Goal: Task Accomplishment & Management: Use online tool/utility

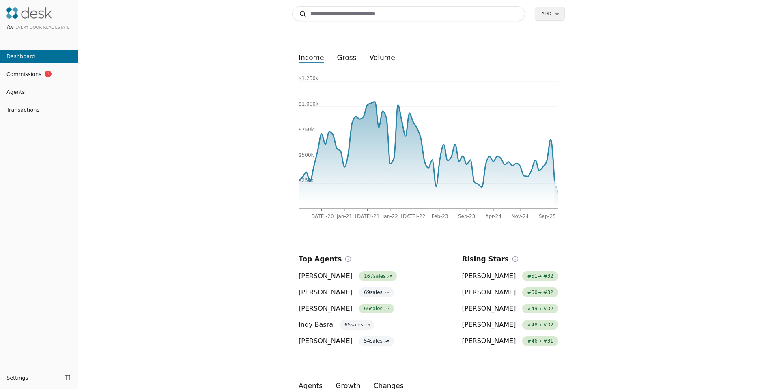
click at [330, 17] on input at bounding box center [408, 13] width 233 height 15
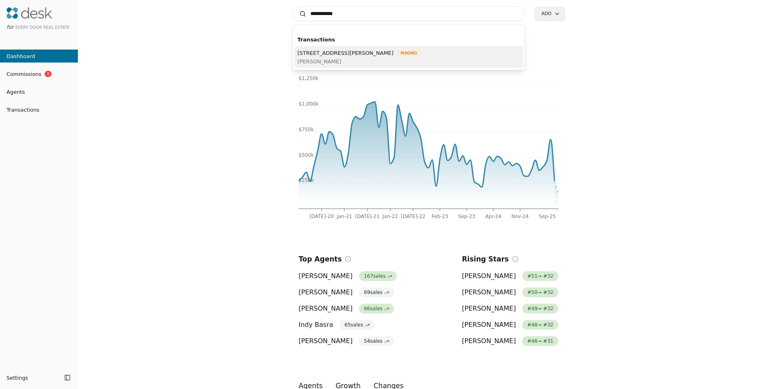
type input "**********"
click at [324, 58] on span "Sue Meierotto" at bounding box center [359, 61] width 123 height 9
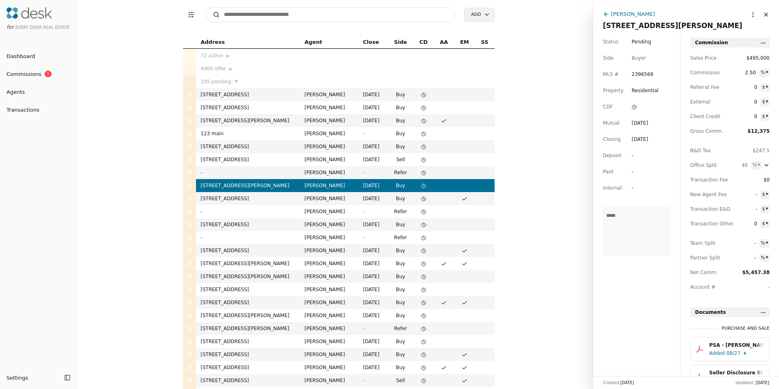
click at [361, 15] on input at bounding box center [330, 14] width 249 height 15
type input "**********"
drag, startPoint x: 637, startPoint y: 27, endPoint x: 691, endPoint y: 30, distance: 54.1
click at [691, 30] on div "705 Shelter Bay Drive, La Conner, WA 98257" at bounding box center [686, 25] width 166 height 11
click at [621, 10] on div "Sue Meierotto" at bounding box center [633, 14] width 44 height 9
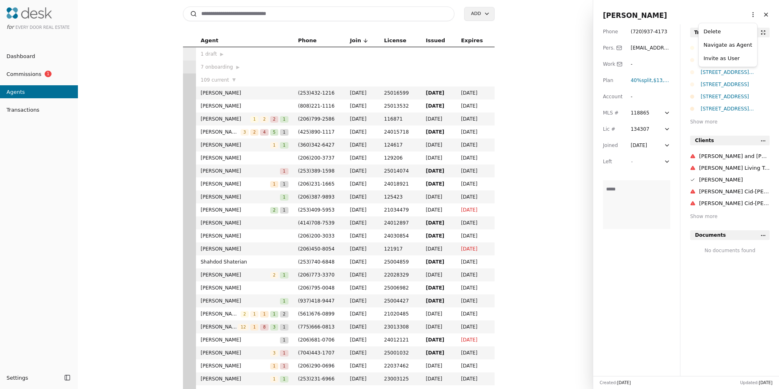
click at [745, 15] on html "for Every Door Real Estate Dashboard Commissions 1 Agents Transactions Settings…" at bounding box center [389, 194] width 779 height 389
click at [726, 42] on link "Navigate as Agent" at bounding box center [728, 45] width 49 height 9
click at [714, 108] on div "705 Shelter Bay Drive, La Conner, WA 98257" at bounding box center [735, 109] width 69 height 8
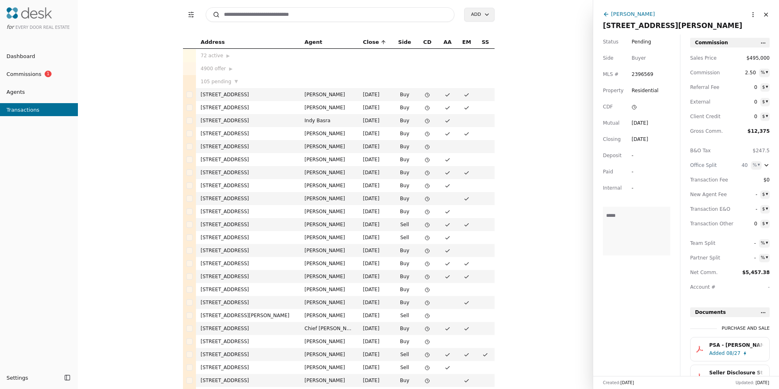
click at [764, 73] on html "for Every Door Real Estate Dashboard Commissions 1 Agents Transactions Settings…" at bounding box center [389, 194] width 779 height 389
click at [701, 80] on html "for Every Door Real Estate Dashboard Commissions 1 Agents Transactions Settings…" at bounding box center [389, 194] width 779 height 389
click at [766, 104] on html "for Every Door Real Estate Dashboard Commissions 1 Agents Transactions Settings…" at bounding box center [389, 194] width 779 height 389
click at [765, 104] on html "for Every Door Real Estate Dashboard Commissions 1 Agents Transactions Settings…" at bounding box center [389, 194] width 779 height 389
click at [755, 119] on span "0" at bounding box center [750, 116] width 15 height 8
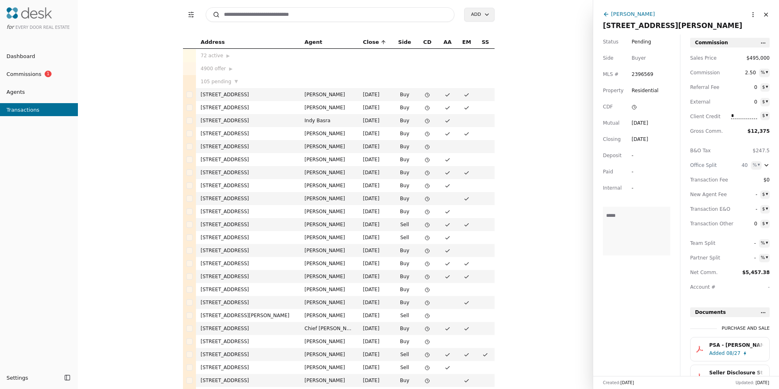
click at [755, 103] on span "0" at bounding box center [750, 102] width 15 height 8
click at [24, 73] on span "Commissions" at bounding box center [20, 74] width 41 height 9
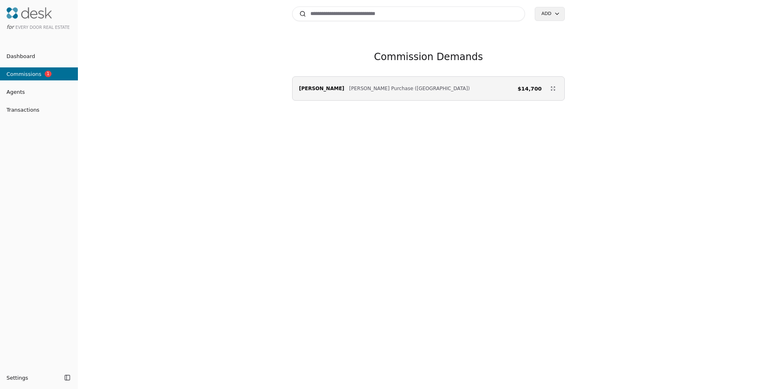
click at [416, 91] on div "Emily Anderson Schade Purchase (59th Street) $14,700" at bounding box center [429, 88] width 272 height 16
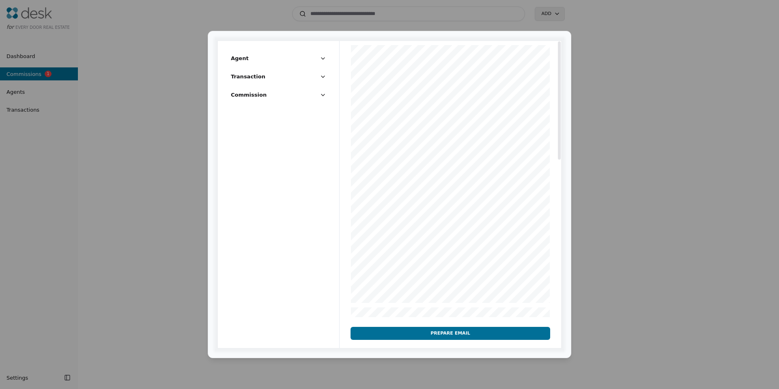
click at [242, 79] on span "Transaction" at bounding box center [248, 76] width 35 height 9
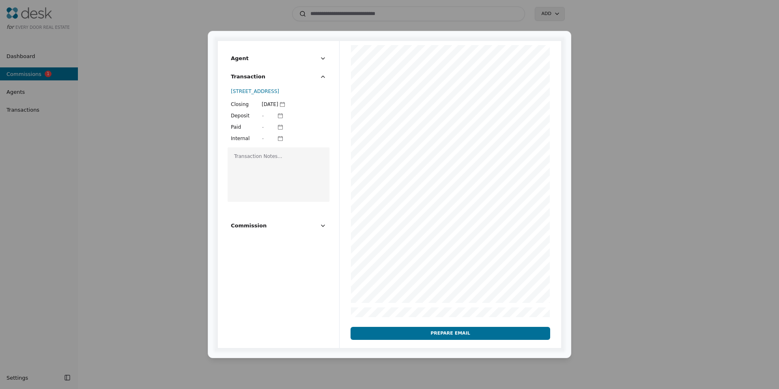
click at [248, 82] on button "Transaction" at bounding box center [278, 79] width 95 height 15
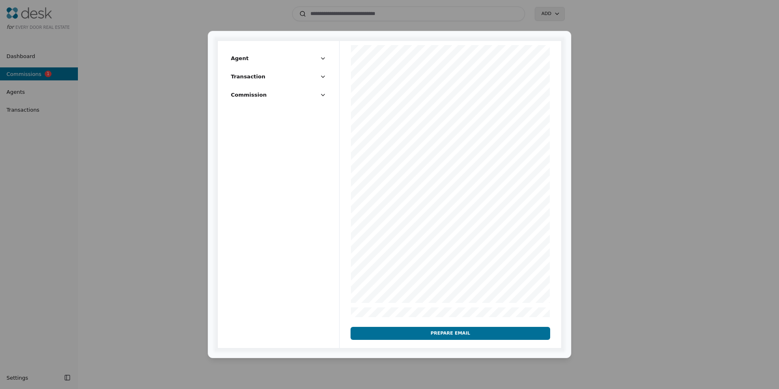
click at [247, 100] on button "Commission" at bounding box center [278, 98] width 95 height 15
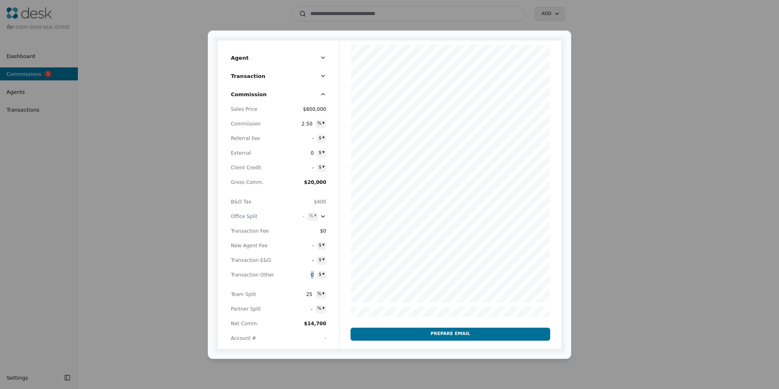
click at [295, 281] on div "Sales Price $800,000 Commission 2.50 % ▾ Referral Fee - $ ▾ External 0 $ ▾ Clie…" at bounding box center [278, 227] width 95 height 244
click at [322, 230] on span "$0" at bounding box center [319, 231] width 15 height 8
click at [304, 233] on input "text" at bounding box center [304, 231] width 45 height 8
click at [311, 274] on span "0" at bounding box center [306, 275] width 15 height 8
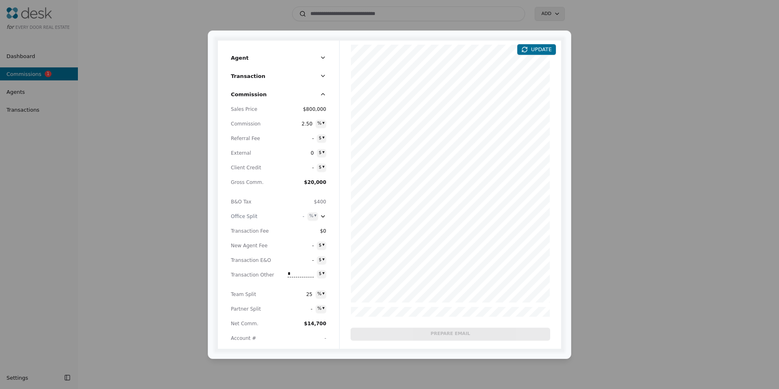
click at [310, 217] on div "Agent Transaction Commission Sales Price $800,000 Commission 2.50 % ▾ Referral …" at bounding box center [389, 194] width 779 height 389
click at [304, 217] on div "Agent Transaction Commission Sales Price $800,000 Commission 2.50 % ▾ Referral …" at bounding box center [389, 194] width 779 height 389
click at [301, 217] on span "-" at bounding box center [297, 216] width 15 height 8
click at [301, 216] on input "text" at bounding box center [295, 216] width 26 height 6
type input "**"
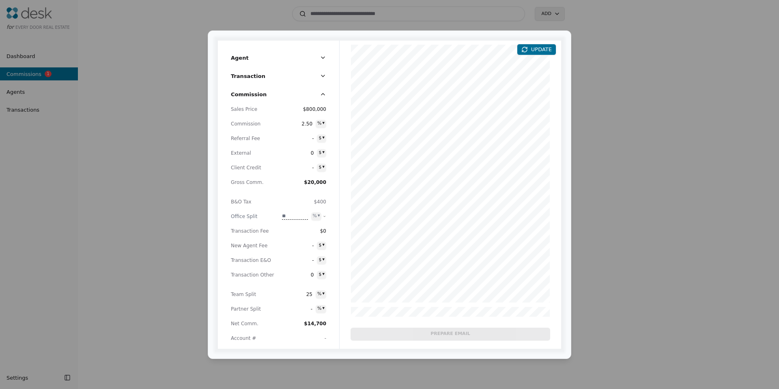
click at [231, 219] on div "Office Split" at bounding box center [253, 216] width 45 height 8
click at [301, 218] on span "25" at bounding box center [297, 216] width 15 height 8
click at [301, 218] on input "**" at bounding box center [295, 216] width 26 height 6
click at [243, 219] on div "Office Split" at bounding box center [253, 216] width 45 height 8
click at [308, 216] on div "25 % ▾" at bounding box center [304, 216] width 28 height 8
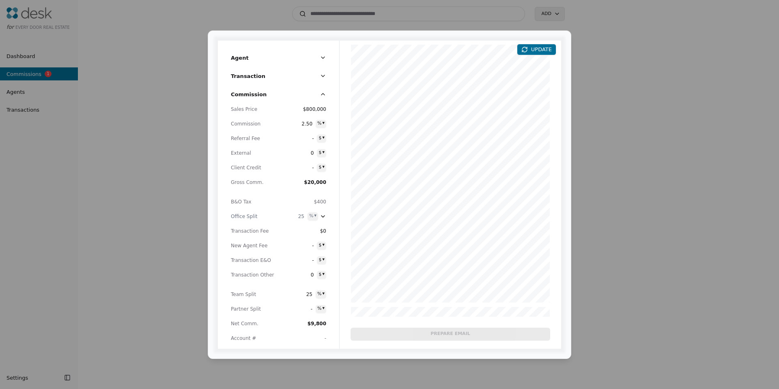
click at [311, 216] on div "Agent Transaction Commission Sales Price $800,000 Commission 2.50 % ▾ Referral …" at bounding box center [389, 194] width 779 height 389
click at [428, 168] on div at bounding box center [451, 362] width 222 height 643
click at [312, 139] on span "-" at bounding box center [306, 138] width 15 height 8
type input "*****"
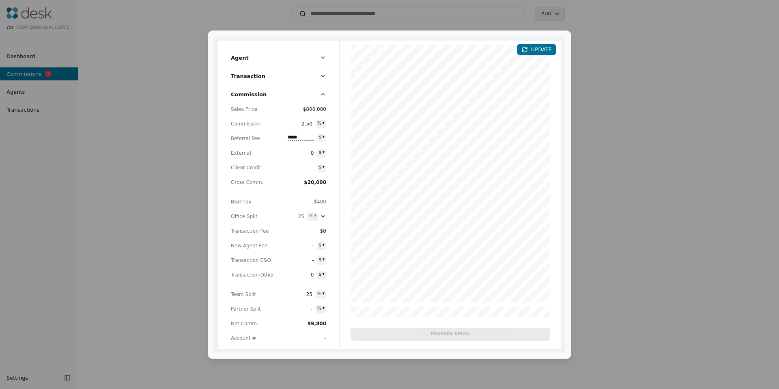
click at [242, 159] on div "Sales Price $800,000 Commission 2.50 % ▾ Referral Fee ***** $ ▾ External 0 $ ▾ …" at bounding box center [278, 227] width 95 height 244
click at [546, 47] on button "UPDATE" at bounding box center [536, 49] width 39 height 11
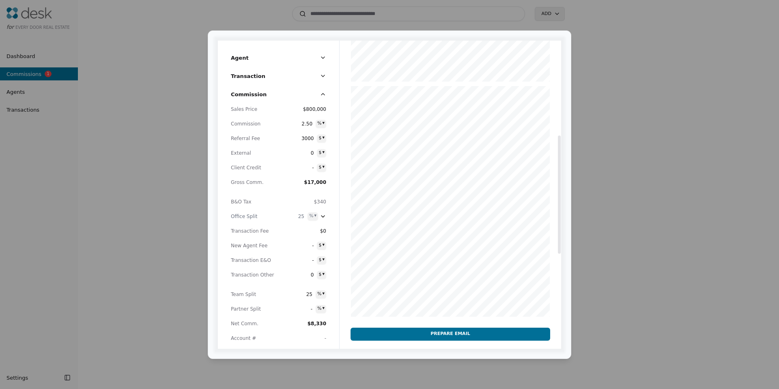
scroll to position [222, 0]
drag, startPoint x: 446, startPoint y: 209, endPoint x: 452, endPoint y: 289, distance: 80.2
click at [452, 289] on div at bounding box center [451, 139] width 222 height 643
click at [251, 337] on span "Account #" at bounding box center [253, 338] width 45 height 8
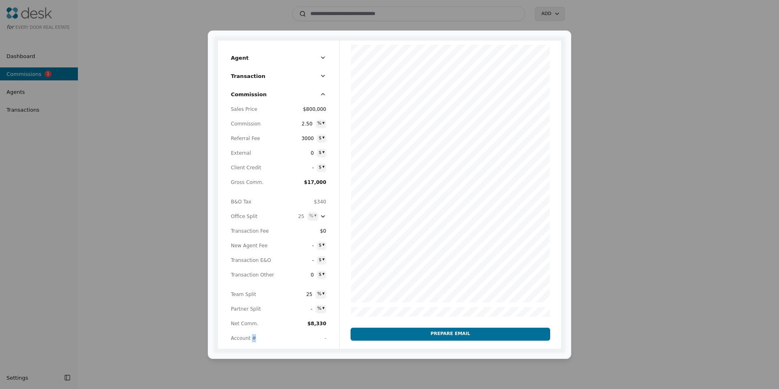
click at [251, 337] on span "Account #" at bounding box center [253, 338] width 45 height 8
click at [272, 244] on span "New Agent Fee" at bounding box center [253, 246] width 45 height 8
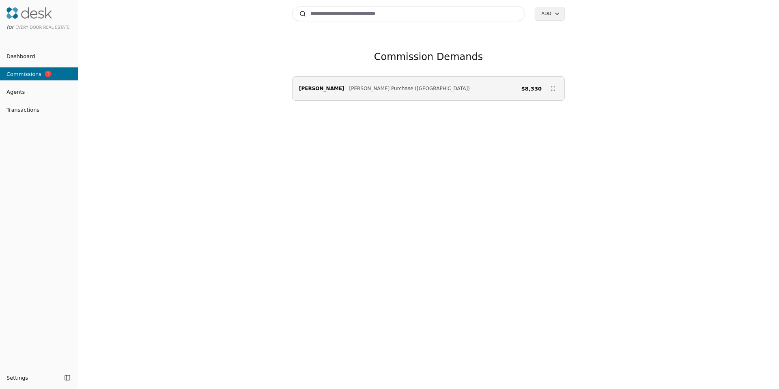
click at [24, 112] on span "Transactions" at bounding box center [19, 110] width 39 height 9
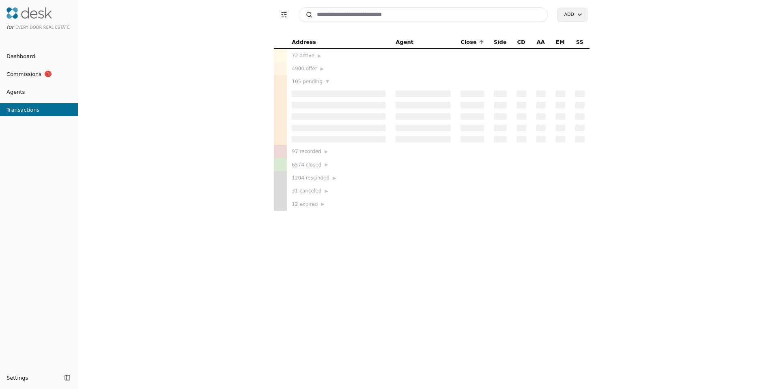
click at [27, 93] on link "Agents" at bounding box center [39, 92] width 78 height 9
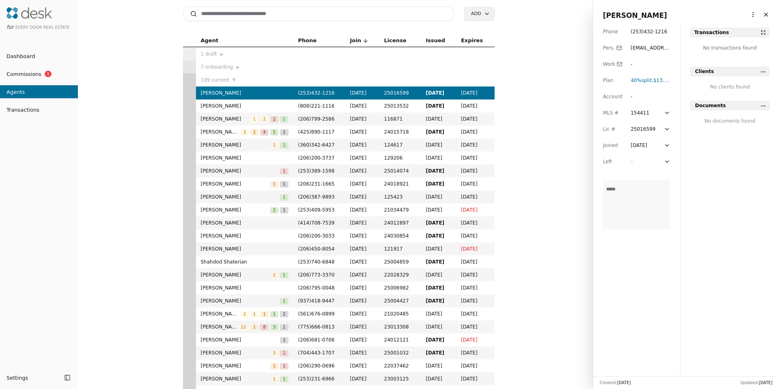
click at [25, 78] on span "Commissions" at bounding box center [20, 74] width 41 height 9
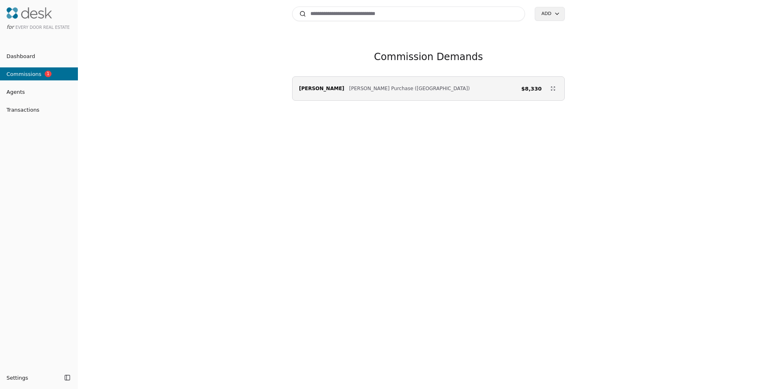
click at [22, 54] on span "Dashboard" at bounding box center [17, 56] width 35 height 9
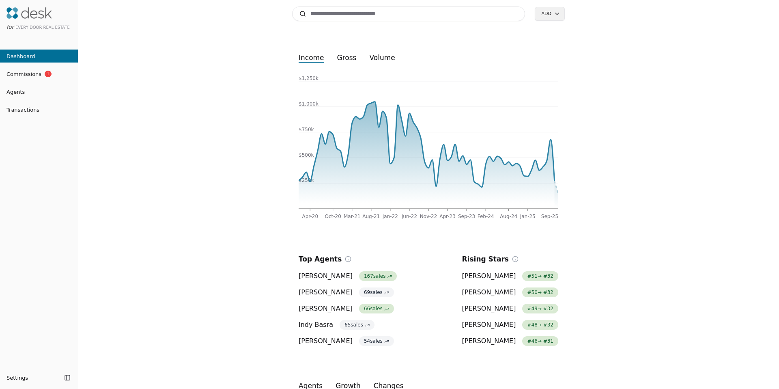
click at [387, 16] on input at bounding box center [408, 13] width 233 height 15
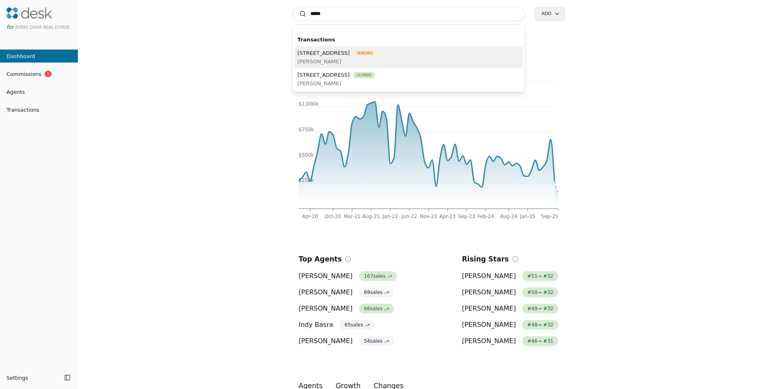
type input "*****"
click at [342, 54] on span "23422 26th Avenue SE, Bothell, WA 98021" at bounding box center [324, 53] width 52 height 9
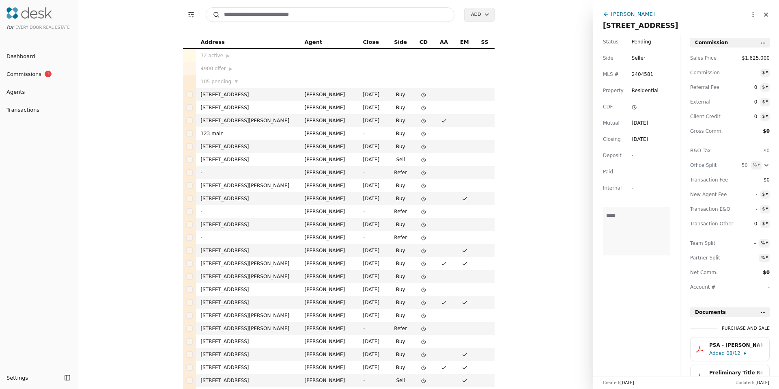
click at [627, 16] on div "[PERSON_NAME]" at bounding box center [633, 14] width 44 height 9
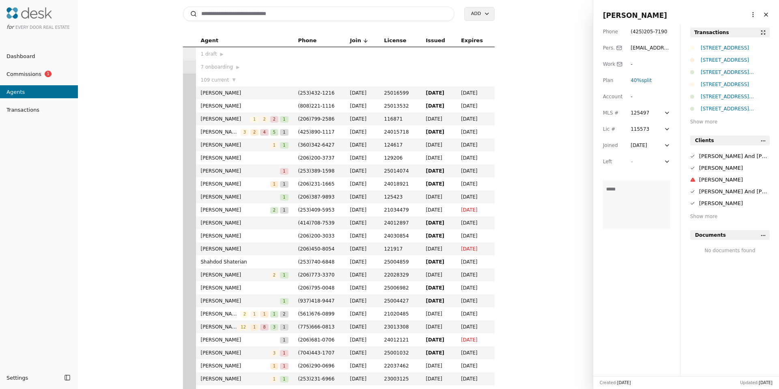
click at [743, 16] on html "for Every Door Real Estate Dashboard Commissions 1 Agents Transactions Settings…" at bounding box center [389, 194] width 779 height 389
click at [720, 41] on link "Navigate as Agent" at bounding box center [728, 45] width 49 height 9
click at [748, 11] on html "for Every Door Real Estate Dashboard Commissions 1 Agents Transactions Settings…" at bounding box center [389, 194] width 779 height 389
click at [747, 11] on html "for Every Door Real Estate Dashboard Commissions 1 Agents Transactions Settings…" at bounding box center [389, 194] width 779 height 389
click at [732, 50] on div "900 116th St SW, Everett, WA 98204" at bounding box center [735, 48] width 69 height 8
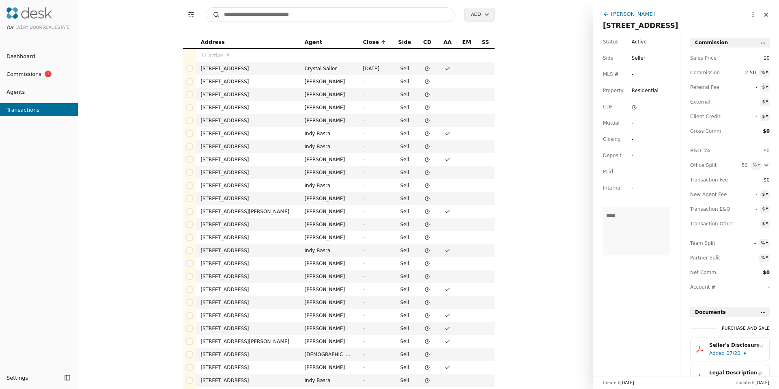
click at [760, 12] on button "Close" at bounding box center [766, 14] width 13 height 13
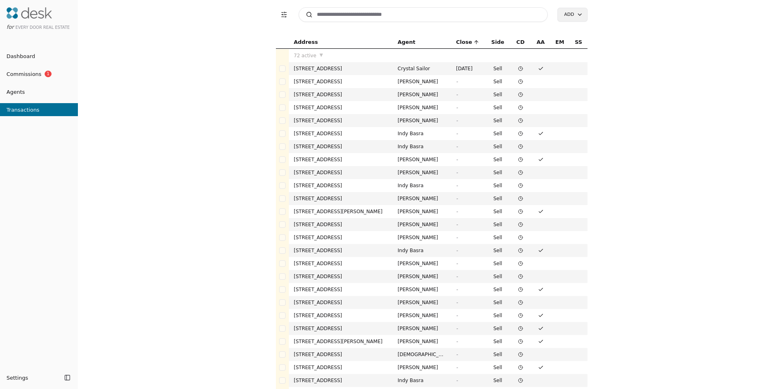
click at [346, 22] on input at bounding box center [423, 14] width 249 height 15
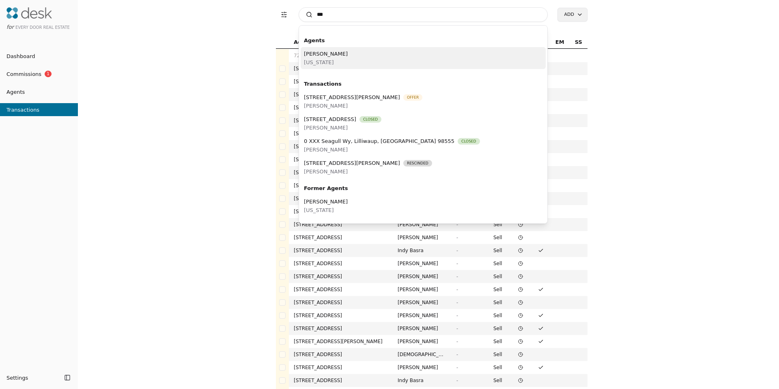
type input "***"
click at [337, 65] on div "Lili Glomstad Washington" at bounding box center [423, 58] width 245 height 22
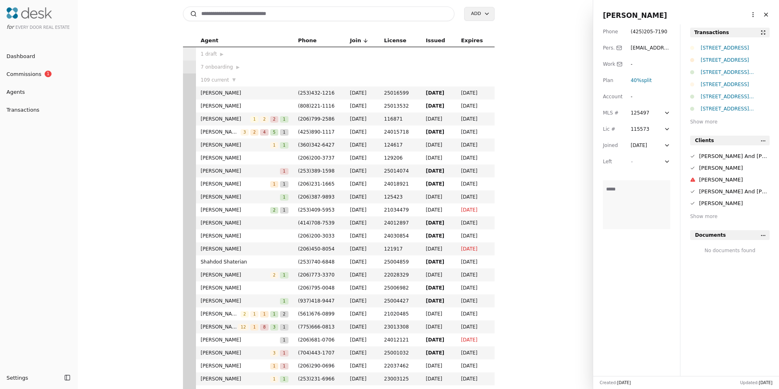
click at [740, 7] on div "Lili Glomstad More options Close" at bounding box center [687, 12] width 186 height 24
click at [743, 15] on html "for Every Door Real Estate Dashboard Commissions 1 Agents Transactions Settings…" at bounding box center [389, 194] width 779 height 389
click at [731, 40] on div "Navigate as Agent" at bounding box center [728, 44] width 55 height 13
click at [749, 14] on html "for Every Door Real Estate Dashboard Commissions 1 Agents Transactions Settings…" at bounding box center [389, 194] width 779 height 389
click at [727, 45] on link "Navigate as Agent" at bounding box center [728, 45] width 49 height 9
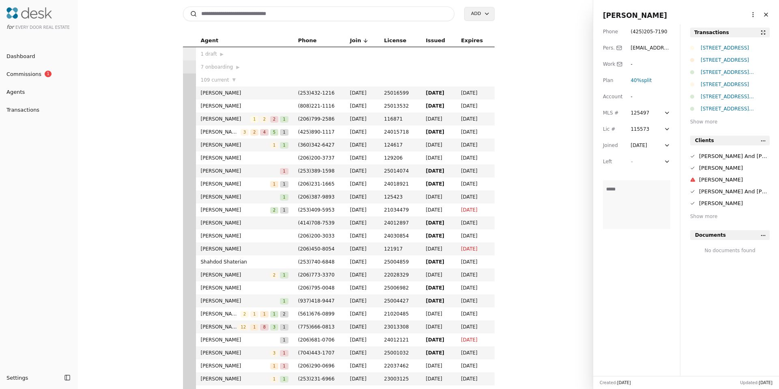
click at [734, 61] on div "23422 26th Avenue SE, Bothell, WA 98021" at bounding box center [735, 60] width 69 height 8
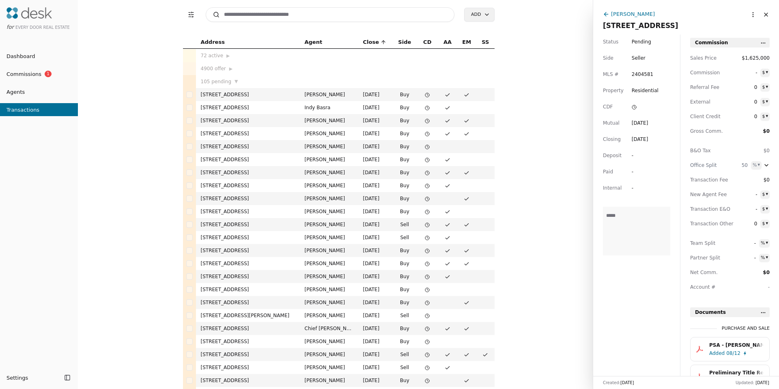
click at [645, 124] on div "Aug 12, 2025" at bounding box center [640, 123] width 17 height 8
click at [644, 136] on div "Sep 18, 2025" at bounding box center [640, 139] width 17 height 8
click at [648, 123] on div "Aug 12, 2025" at bounding box center [640, 123] width 17 height 8
click at [648, 138] on div "Sep 18, 2025" at bounding box center [640, 139] width 17 height 8
click at [648, 124] on div "Aug 12, 2025" at bounding box center [640, 123] width 17 height 8
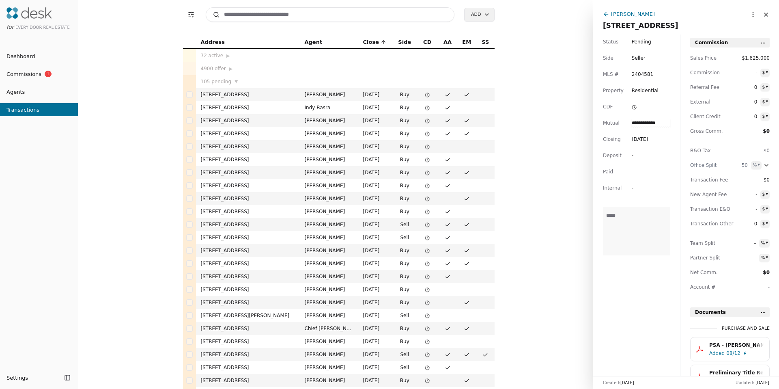
click at [552, 200] on div "Address Agent Close Side CD AA EM SS 72 active ▶ 4900 offer ▶ 105 pending ▼ 559…" at bounding box center [338, 212] width 509 height 353
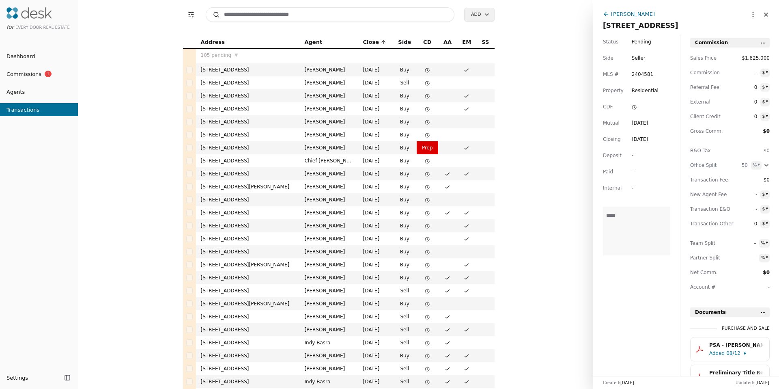
scroll to position [165, 0]
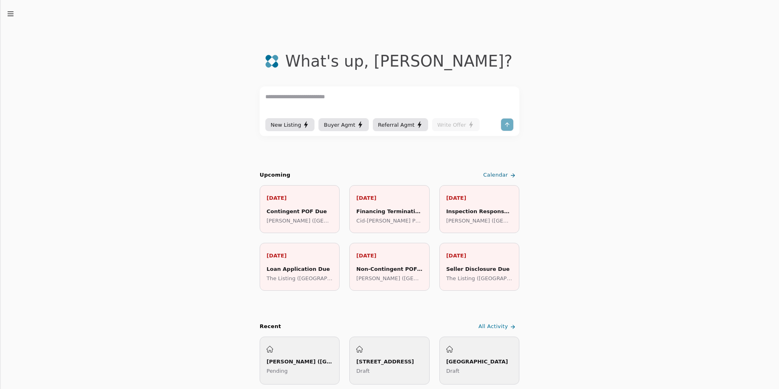
click at [10, 17] on icon "button" at bounding box center [10, 14] width 8 height 8
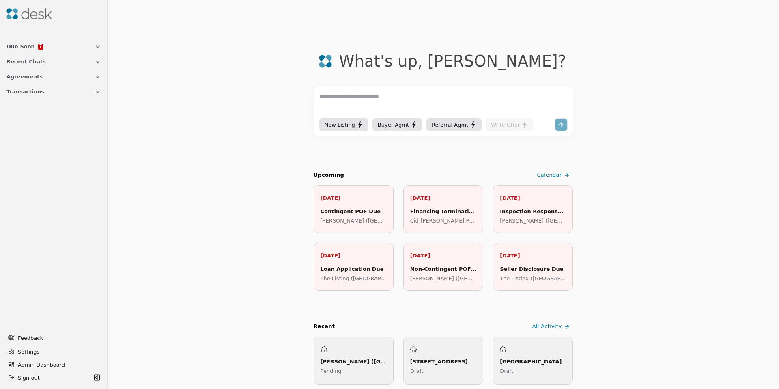
click at [15, 91] on span "Transactions" at bounding box center [25, 91] width 38 height 9
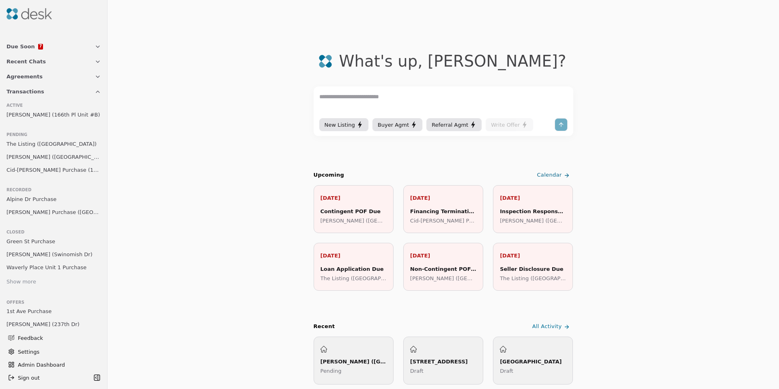
click at [37, 159] on span "Carl Purchase (Shelter Bay Drive)" at bounding box center [53, 157] width 95 height 9
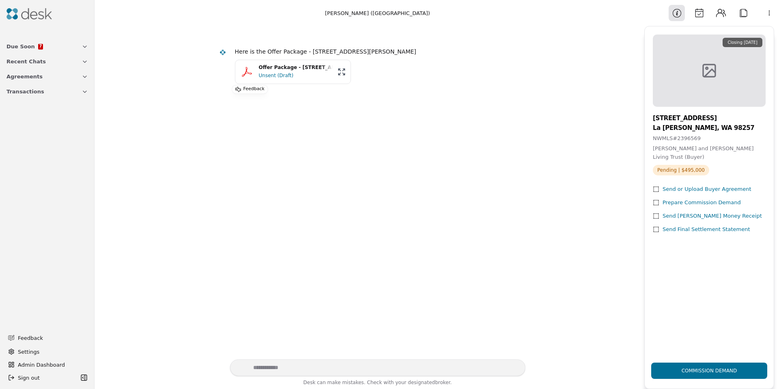
click at [675, 199] on div "Prepare Commission Demand" at bounding box center [702, 203] width 78 height 9
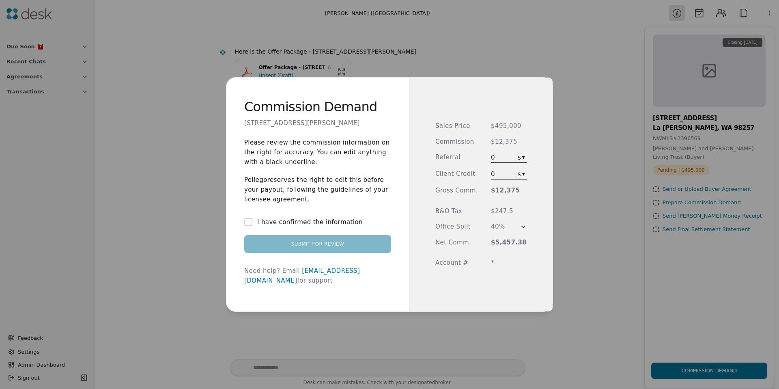
click at [310, 234] on div "I have confirmed the information Submit for Review" at bounding box center [317, 235] width 147 height 36
click at [307, 227] on label "I have confirmed the information" at bounding box center [310, 222] width 106 height 10
click at [253, 226] on button "I have confirmed the information" at bounding box center [248, 222] width 8 height 8
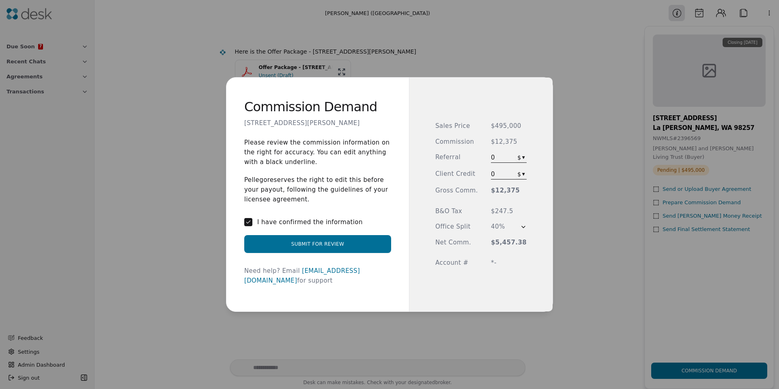
drag, startPoint x: 498, startPoint y: 127, endPoint x: 518, endPoint y: 128, distance: 19.9
click at [518, 128] on span "$495,000" at bounding box center [509, 125] width 36 height 9
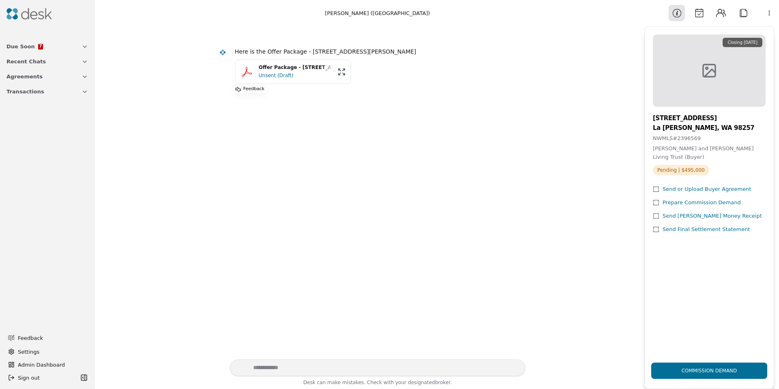
click at [695, 199] on div "Prepare Commission Demand" at bounding box center [702, 203] width 78 height 9
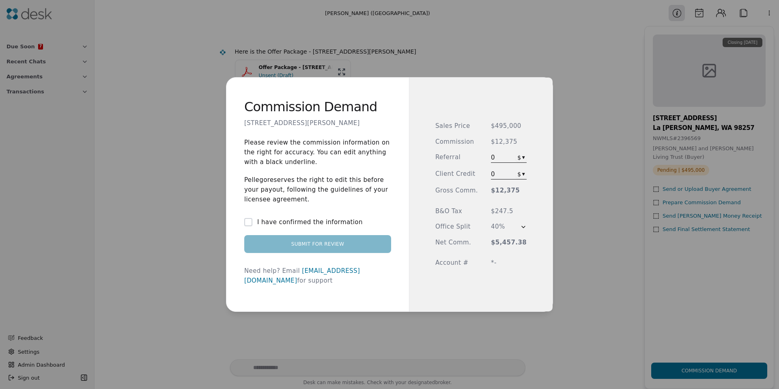
click at [500, 149] on div "Sales Price $495,000 Commission $12,375 Referral 0 $ ▾ Client Credit 0 $ ▾ Gros…" at bounding box center [481, 194] width 91 height 146
click at [500, 146] on span "$12,375" at bounding box center [509, 141] width 36 height 9
click at [500, 145] on span "$12,375" at bounding box center [509, 141] width 36 height 9
click at [500, 144] on span "$12,375" at bounding box center [509, 141] width 36 height 9
click at [324, 226] on label "I have confirmed the information" at bounding box center [310, 222] width 106 height 10
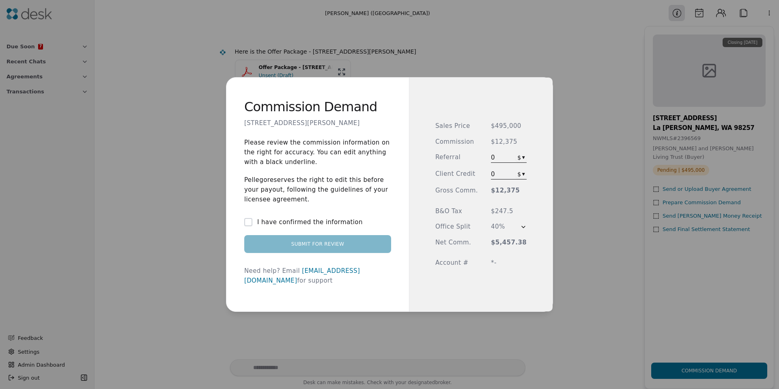
click at [253, 226] on button "I have confirmed the information" at bounding box center [248, 222] width 8 height 8
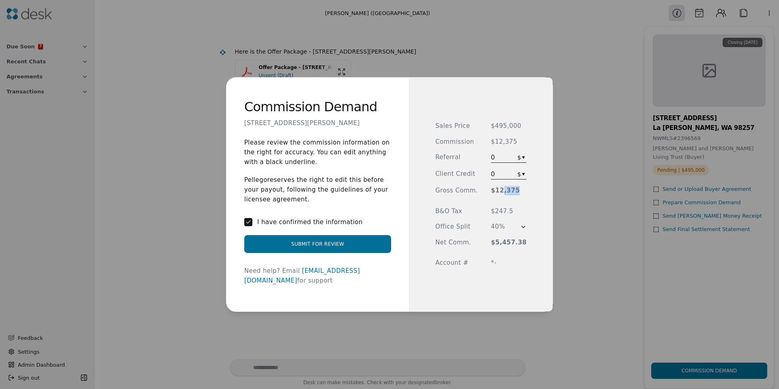
drag, startPoint x: 502, startPoint y: 192, endPoint x: 523, endPoint y: 189, distance: 21.7
click at [523, 189] on div "Sales Price $495,000 Commission $12,375 Referral 0 $ ▾ Client Credit 0 $ ▾ Gros…" at bounding box center [481, 195] width 144 height 234
click at [503, 175] on span "0" at bounding box center [498, 174] width 15 height 10
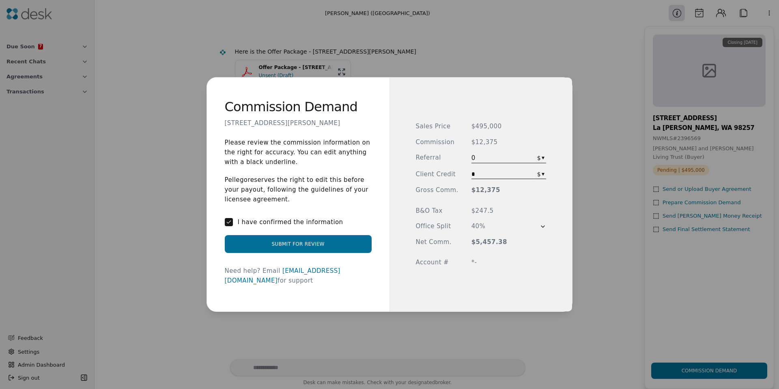
click at [479, 175] on input "*" at bounding box center [502, 175] width 61 height 8
type input "*****"
click at [419, 177] on span "Client Credit" at bounding box center [437, 174] width 43 height 9
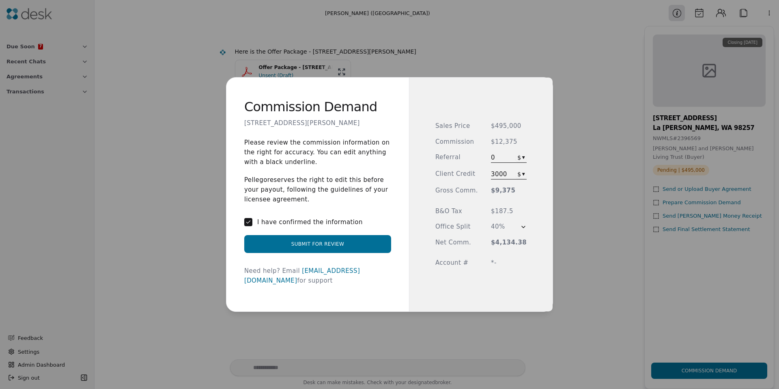
click at [497, 244] on span "$4,134.38" at bounding box center [509, 242] width 36 height 9
drag, startPoint x: 498, startPoint y: 246, endPoint x: 520, endPoint y: 244, distance: 21.7
click at [520, 244] on span "$4,134.38" at bounding box center [509, 242] width 36 height 9
click at [505, 177] on span "3000" at bounding box center [499, 174] width 16 height 10
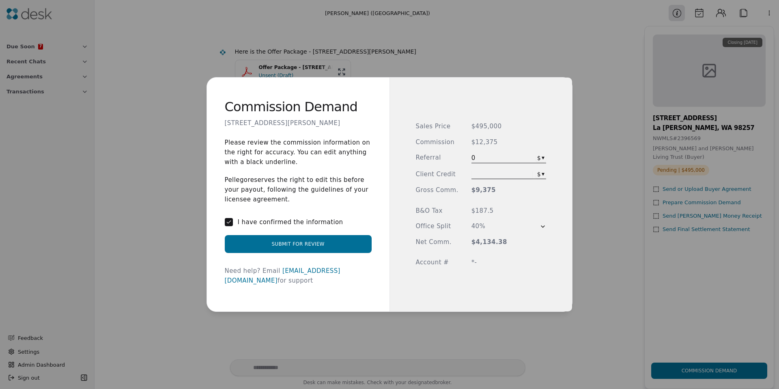
click at [427, 167] on div "Sales Price $495,000 Commission $12,375 Referral 0 $ ▾ Client Credit $ ▾ Gross …" at bounding box center [481, 195] width 183 height 234
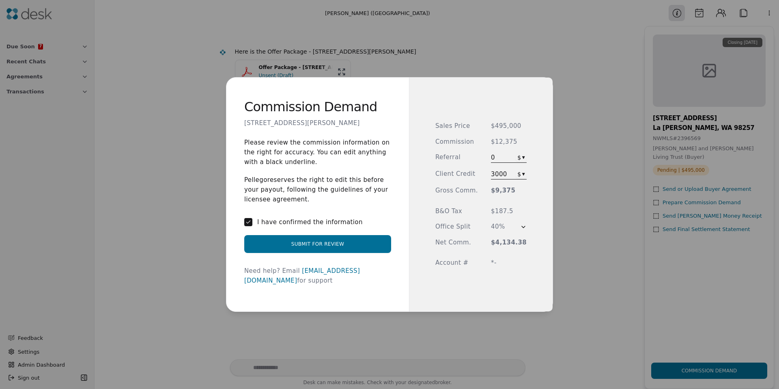
click at [505, 158] on span "0" at bounding box center [498, 158] width 15 height 10
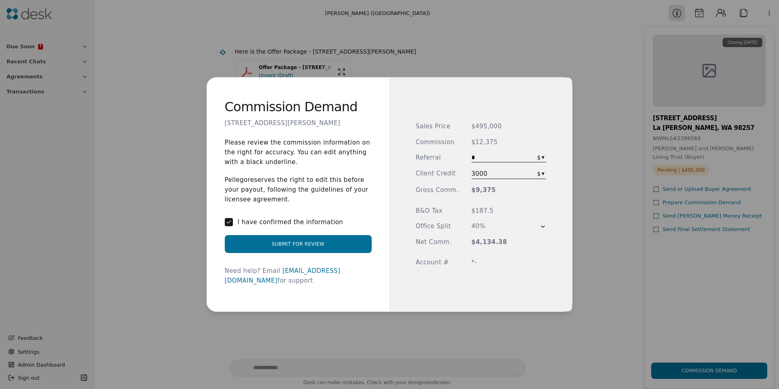
click at [505, 158] on input "*" at bounding box center [502, 158] width 61 height 8
click at [544, 153] on div "Commission Demand 705 Shelter Bay Drive, La Conner, WA 98257 Please review the …" at bounding box center [389, 194] width 779 height 389
click at [486, 160] on div "Commission Demand 705 Shelter Bay Drive, La Conner, WA 98257 Please review the …" at bounding box center [389, 194] width 779 height 389
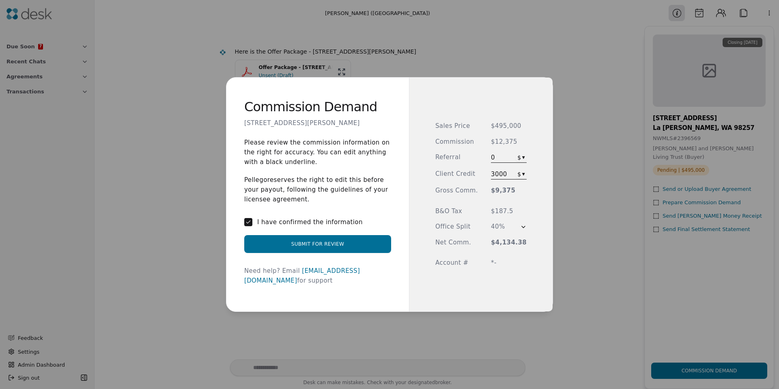
click at [486, 160] on div "Sales Price $495,000 Commission $12,375 Referral 0 $ ▾ Client Credit 3000 $ ▾ G…" at bounding box center [481, 194] width 91 height 146
click at [505, 158] on span "0" at bounding box center [498, 158] width 15 height 10
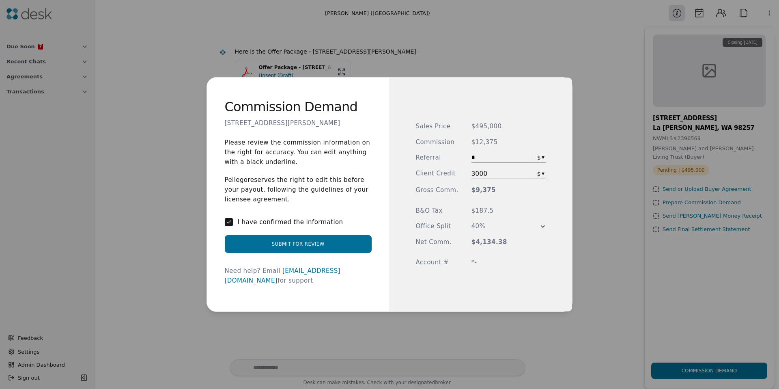
click at [543, 160] on div "Commission Demand 705 Shelter Bay Drive, La Conner, WA 98257 Please review the …" at bounding box center [389, 194] width 779 height 389
click at [542, 185] on div "% $" at bounding box center [542, 180] width 11 height 32
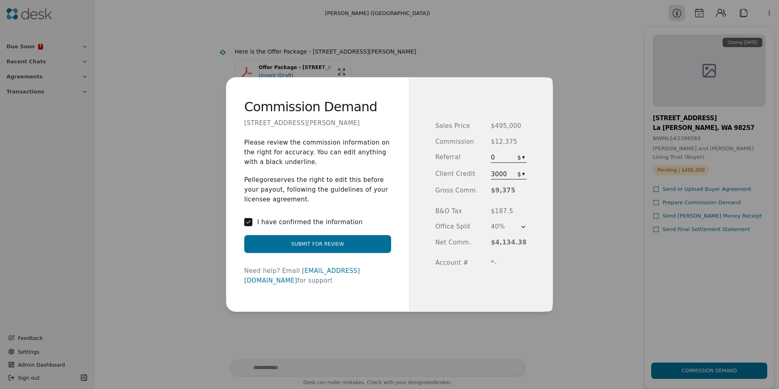
click at [501, 156] on div "Commission Demand 705 Shelter Bay Drive, La Conner, WA 98257 Please review the …" at bounding box center [389, 194] width 779 height 389
click at [501, 156] on span "0" at bounding box center [498, 158] width 15 height 10
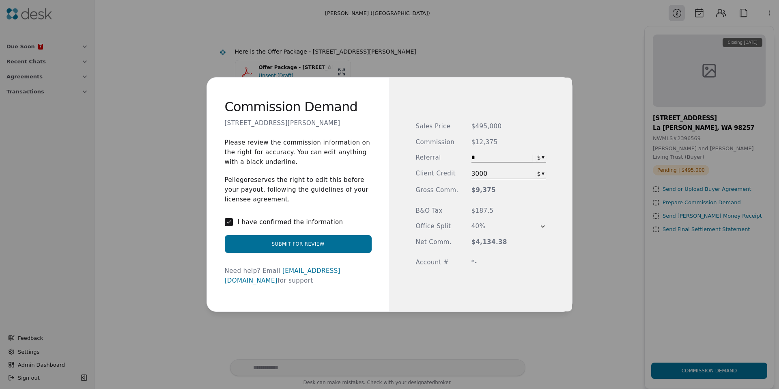
click at [501, 156] on input "*" at bounding box center [502, 158] width 61 height 8
type input "*****"
click at [419, 156] on div "Sales Price $495,000 Commission $12,375 Referral ***** $ ▾ Client Credit 3000 $…" at bounding box center [481, 195] width 183 height 234
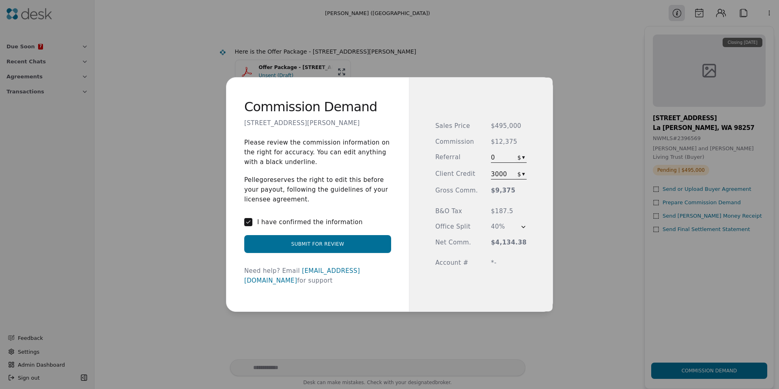
click at [503, 157] on div "0 $ ▾" at bounding box center [509, 158] width 36 height 10
click at [520, 158] on div "Commission Demand 705 Shelter Bay Drive, La Conner, WA 98257 Please review the …" at bounding box center [389, 194] width 779 height 389
click at [506, 158] on div "Commission Demand 705 Shelter Bay Drive, La Conner, WA 98257 Please review the …" at bounding box center [389, 194] width 779 height 389
click at [502, 158] on div "0 $ ▾" at bounding box center [509, 158] width 36 height 10
click at [498, 158] on div "0 $ ▾" at bounding box center [509, 158] width 36 height 10
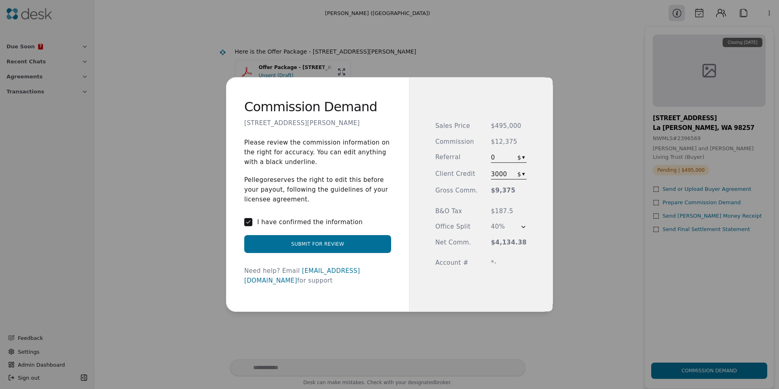
click at [495, 158] on span "0" at bounding box center [493, 158] width 4 height 10
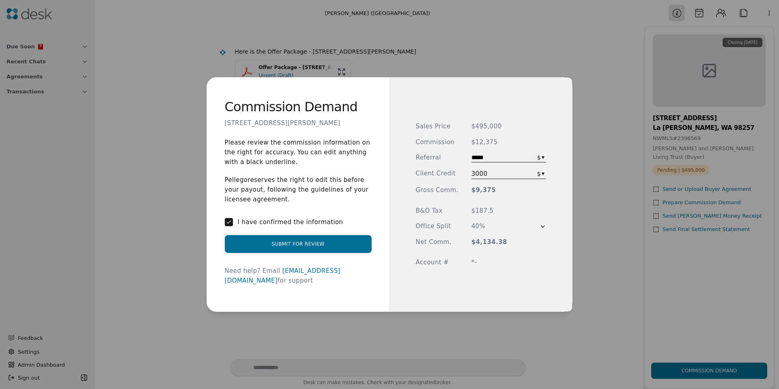
click at [495, 157] on input "*****" at bounding box center [502, 158] width 61 height 8
click at [427, 172] on div "Sales Price $495,000 Commission $12,375 Referral ***** $ ▾ Client Credit 3000 $…" at bounding box center [481, 195] width 183 height 234
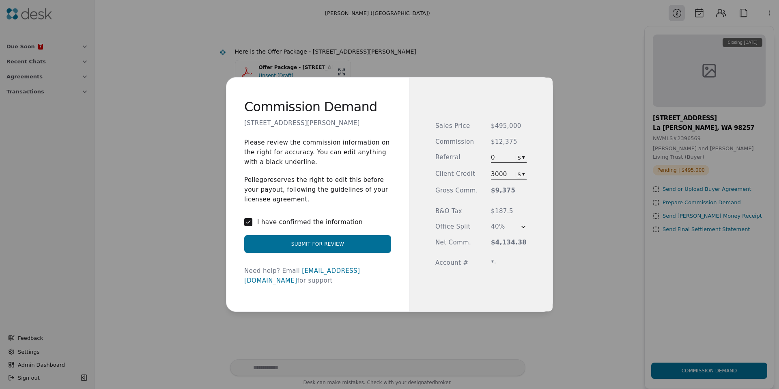
click at [516, 159] on div "Commission Demand 705 Shelter Bay Drive, La Conner, WA 98257 Please review the …" at bounding box center [389, 194] width 779 height 389
click at [505, 159] on div "Commission Demand 705 Shelter Bay Drive, La Conner, WA 98257 Please review the …" at bounding box center [389, 194] width 779 height 389
drag, startPoint x: 503, startPoint y: 159, endPoint x: 498, endPoint y: 158, distance: 4.5
click at [502, 159] on div "0 $ ▾" at bounding box center [509, 158] width 36 height 10
click at [496, 158] on div "0 $ ▾" at bounding box center [509, 158] width 36 height 10
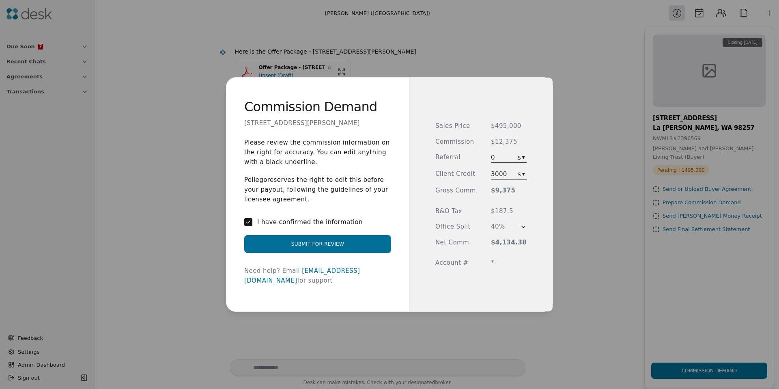
click at [494, 157] on span "0" at bounding box center [493, 158] width 4 height 10
drag, startPoint x: 473, startPoint y: 142, endPoint x: 501, endPoint y: 142, distance: 28.4
click at [501, 142] on span "$12,375" at bounding box center [509, 141] width 36 height 9
drag, startPoint x: 494, startPoint y: 142, endPoint x: 521, endPoint y: 143, distance: 27.2
click at [521, 143] on span "$12,375" at bounding box center [509, 141] width 36 height 9
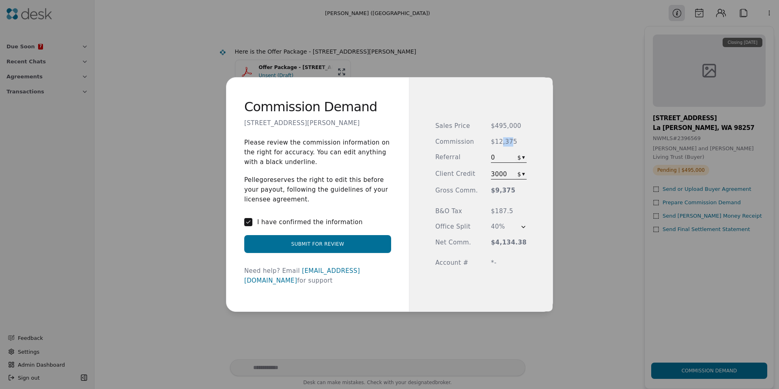
drag, startPoint x: 501, startPoint y: 142, endPoint x: 510, endPoint y: 144, distance: 8.6
click at [510, 144] on span "$12,375" at bounding box center [509, 141] width 36 height 9
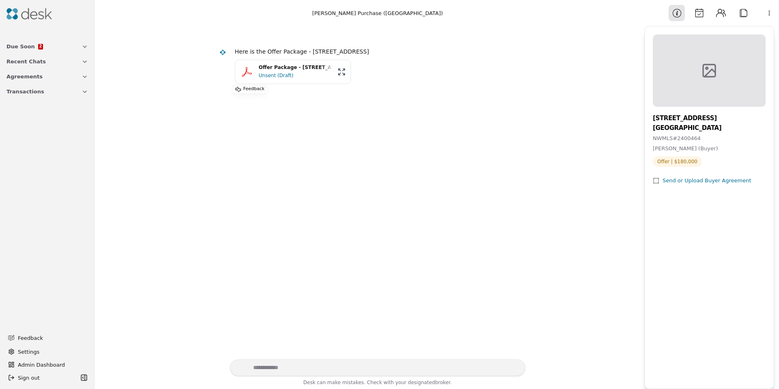
click at [233, 75] on div "Here is the Offer Package - 15415 35th Avenue W Unit B102, Lynnwood, WA 98087 O…" at bounding box center [370, 68] width 312 height 52
click at [277, 71] on div "Unsent (Draft)" at bounding box center [296, 75] width 74 height 8
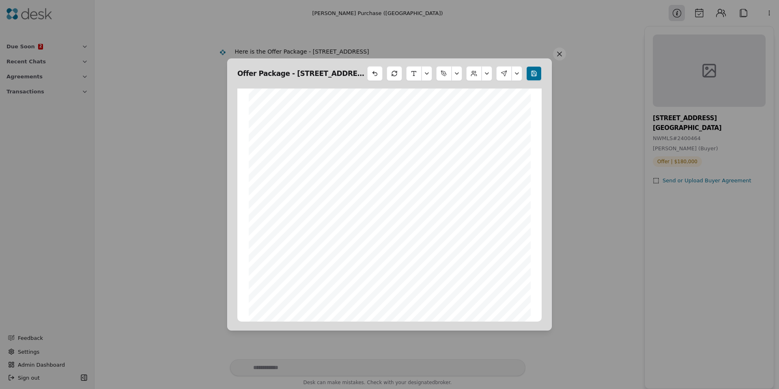
scroll to position [992, 0]
click at [562, 54] on button at bounding box center [559, 53] width 13 height 13
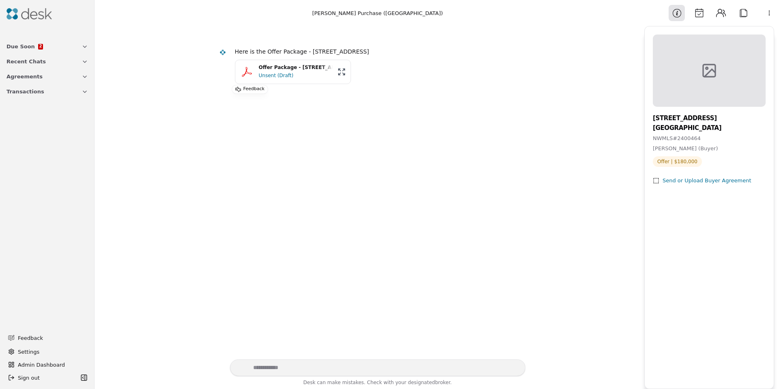
click at [274, 74] on div "Unsent (Draft)" at bounding box center [296, 75] width 74 height 8
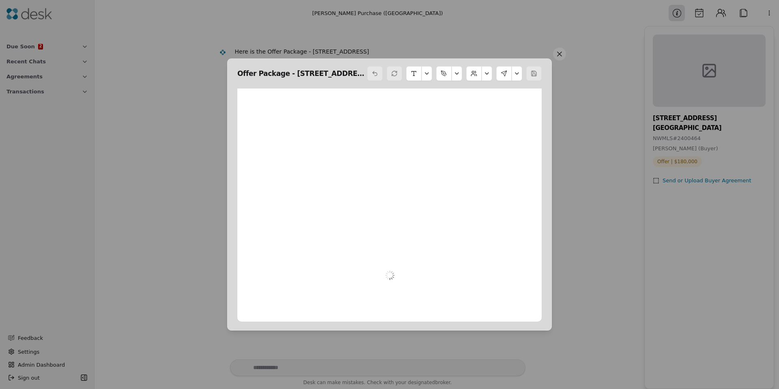
scroll to position [4, 0]
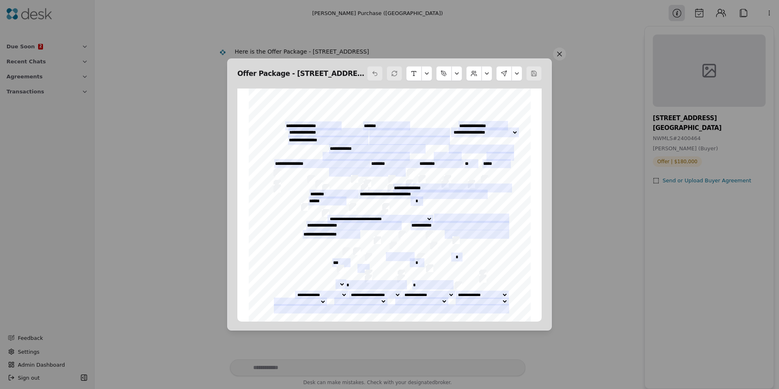
click at [514, 72] on button at bounding box center [517, 73] width 11 height 15
click at [485, 76] on button at bounding box center [487, 73] width 11 height 15
drag, startPoint x: 465, startPoint y: 75, endPoint x: 460, endPoint y: 75, distance: 4.5
click at [464, 75] on div at bounding box center [454, 73] width 175 height 15
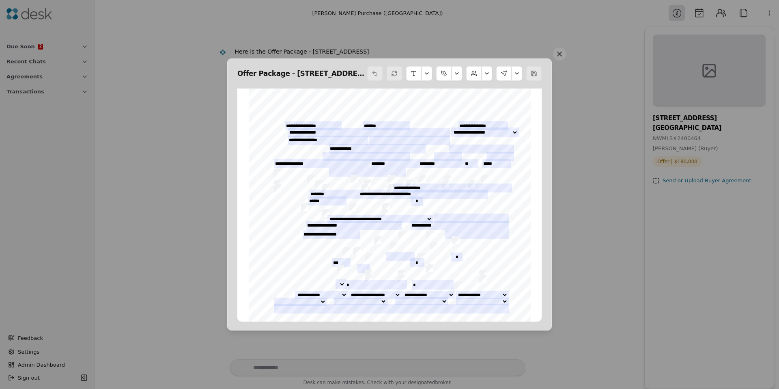
click at [459, 74] on button "button" at bounding box center [457, 73] width 11 height 15
click at [427, 76] on button "button" at bounding box center [427, 73] width 11 height 15
click at [488, 76] on button at bounding box center [487, 73] width 11 height 15
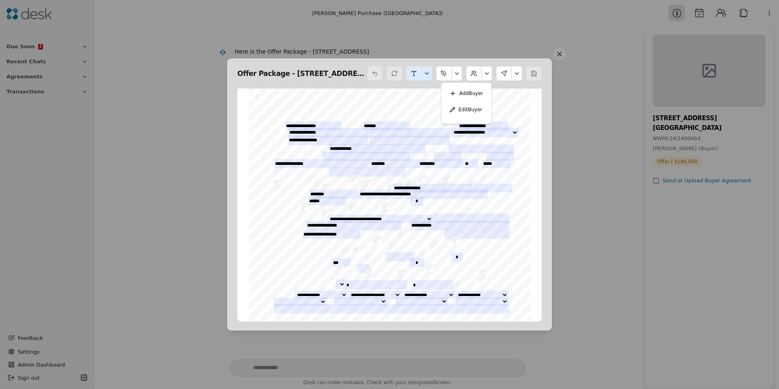
click at [513, 76] on button at bounding box center [517, 73] width 11 height 15
click at [409, 110] on div at bounding box center [390, 270] width 282 height 365
click at [424, 111] on div at bounding box center [390, 270] width 282 height 365
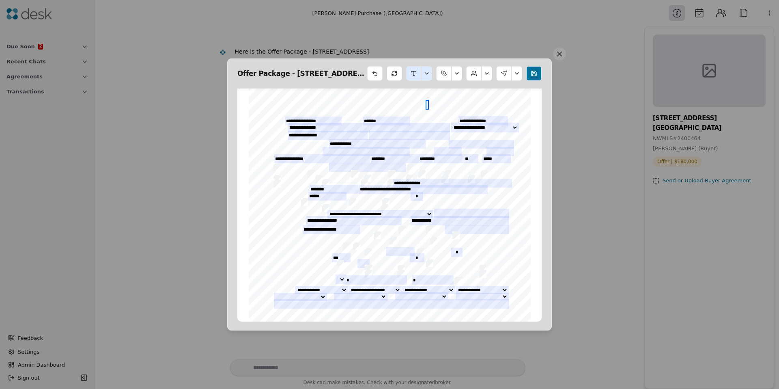
scroll to position [15, 0]
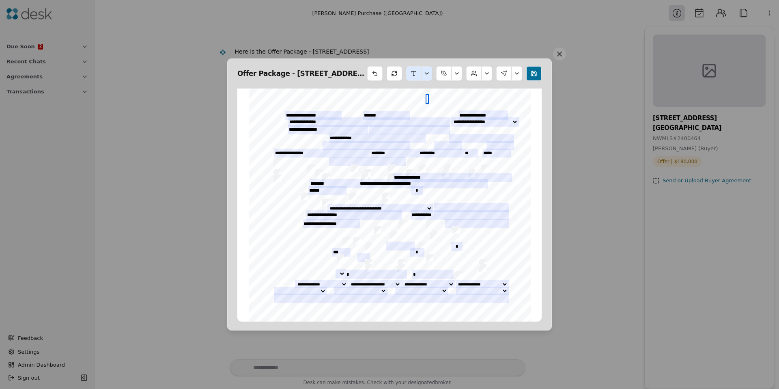
click at [557, 56] on button at bounding box center [559, 53] width 13 height 13
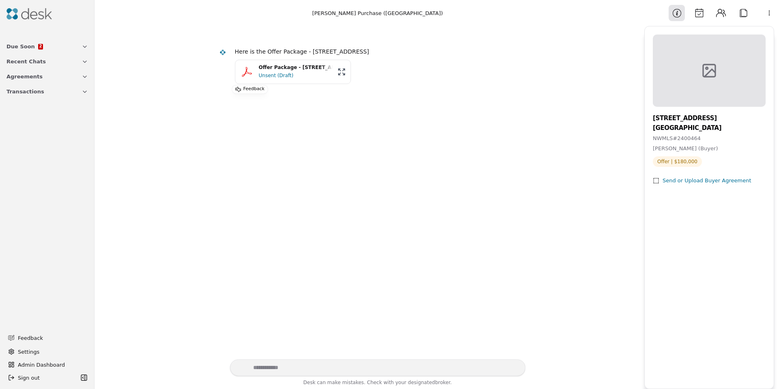
click at [22, 97] on button "Transactions" at bounding box center [47, 91] width 91 height 15
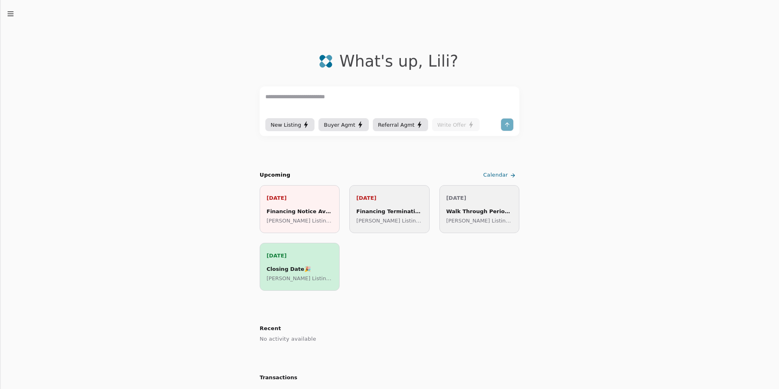
click at [323, 104] on textarea at bounding box center [389, 104] width 248 height 24
paste textarea "**********"
type textarea "**********"
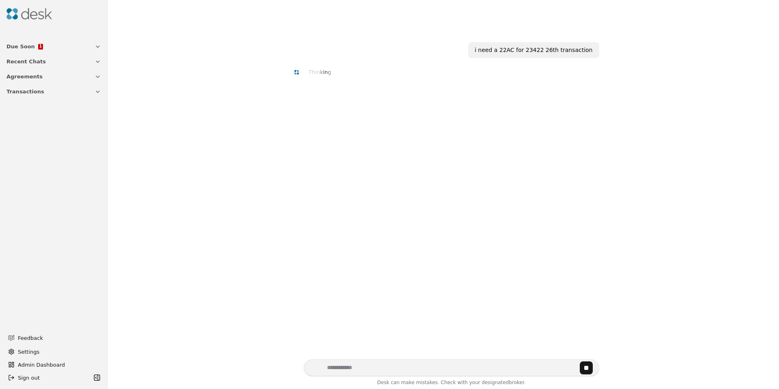
click at [540, 50] on div "i need a 22AC for 23422 26th transaction" at bounding box center [534, 49] width 118 height 9
click at [552, 50] on div "i need a 22AC for 23422 26th transaction" at bounding box center [534, 49] width 118 height 9
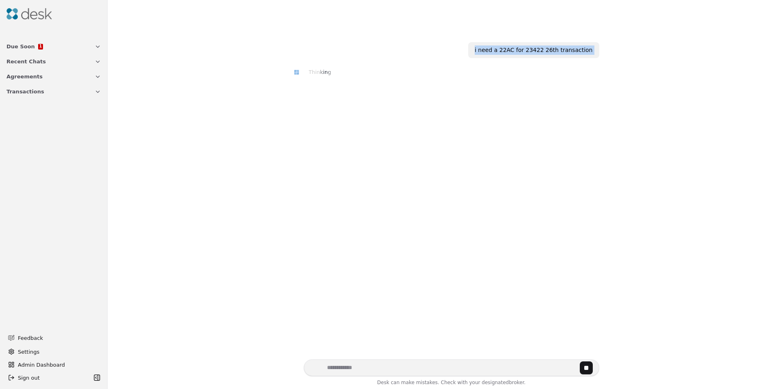
click at [552, 50] on div "i need a 22AC for 23422 26th transaction" at bounding box center [534, 49] width 118 height 9
click at [555, 50] on div "i need a 22AC for 23422 26th transaction" at bounding box center [534, 49] width 118 height 9
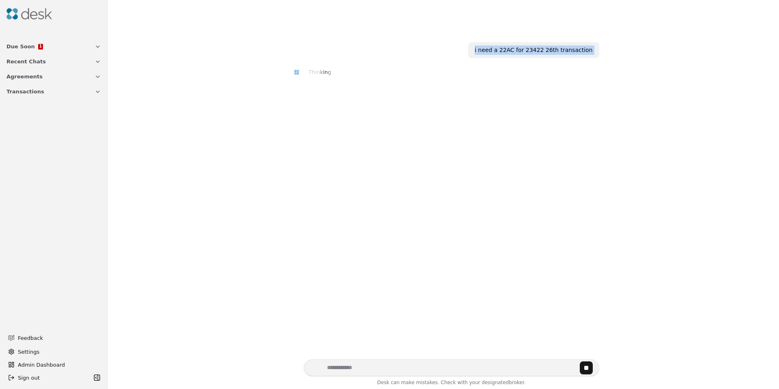
click at [554, 50] on div "i need a 22AC for 23422 26th transaction" at bounding box center [534, 49] width 118 height 9
click at [553, 50] on div "i need a 22AC for 23422 26th transaction" at bounding box center [534, 49] width 118 height 9
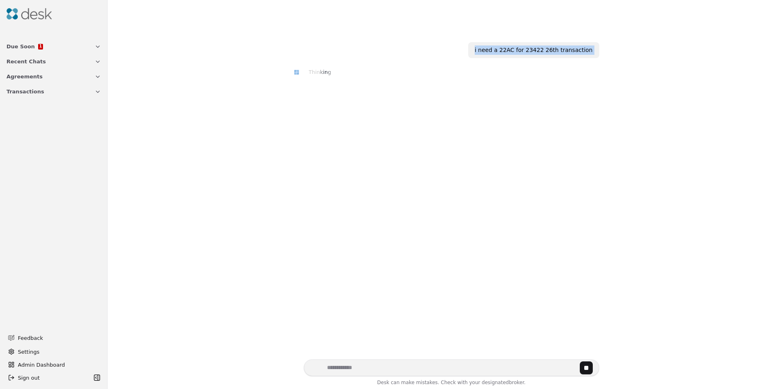
click at [553, 50] on div "i need a 22AC for 23422 26th transaction" at bounding box center [534, 49] width 118 height 9
click at [558, 50] on div "i need a 22AC for 23422 26th transaction" at bounding box center [534, 49] width 118 height 9
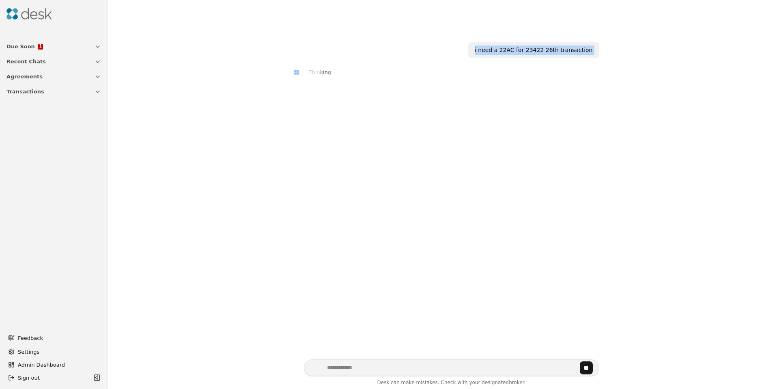
click at [558, 50] on div "i need a 22AC for 23422 26th transaction" at bounding box center [534, 49] width 118 height 9
drag, startPoint x: 558, startPoint y: 50, endPoint x: 544, endPoint y: 51, distance: 14.7
click at [558, 50] on div "i need a 22AC for 23422 26th transaction" at bounding box center [534, 49] width 118 height 9
click at [543, 51] on div "i need a 22AC for 23422 26th transaction" at bounding box center [534, 49] width 118 height 9
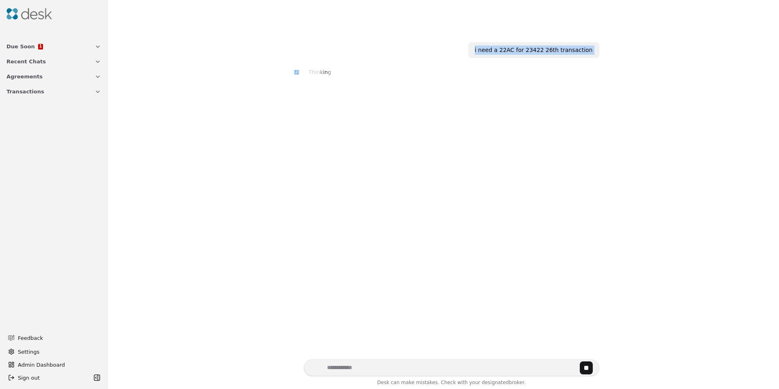
click at [543, 51] on div "i need a 22AC for 23422 26th transaction" at bounding box center [534, 49] width 118 height 9
click at [544, 51] on div "i need a 22AC for 23422 26th transaction" at bounding box center [534, 49] width 118 height 9
click at [29, 93] on span "Transactions" at bounding box center [25, 91] width 38 height 9
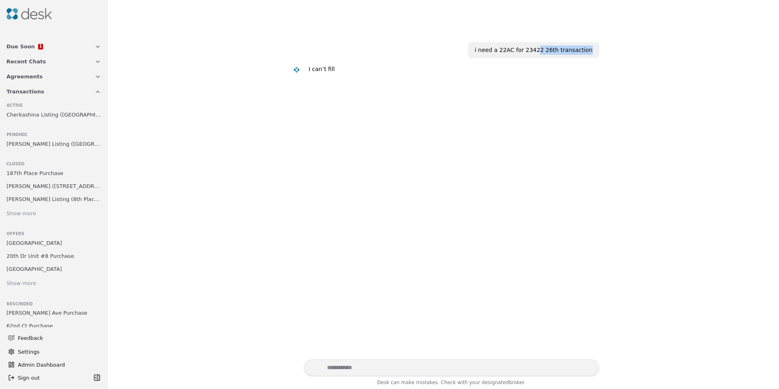
scroll to position [16, 0]
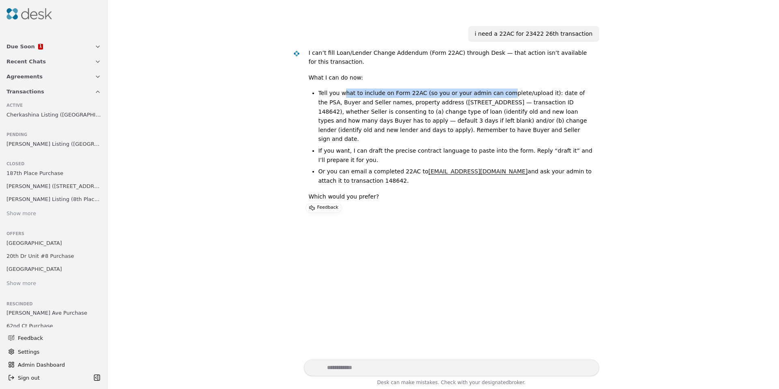
drag, startPoint x: 341, startPoint y: 93, endPoint x: 497, endPoint y: 97, distance: 156.3
click at [497, 97] on li "Tell you what to include on Form 22AC (so you or your admin can complete/upload…" at bounding box center [456, 115] width 274 height 55
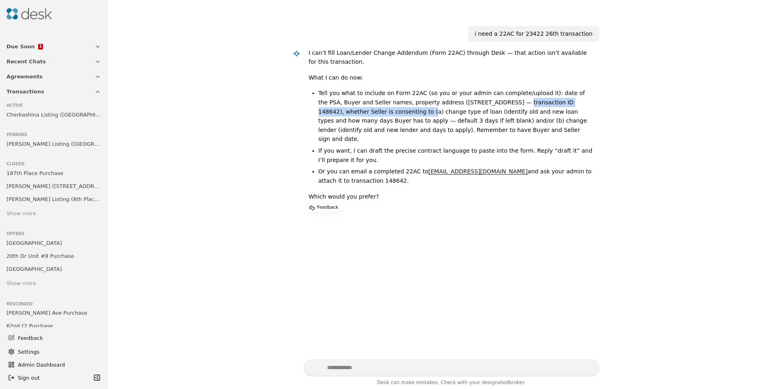
drag, startPoint x: 479, startPoint y: 104, endPoint x: 371, endPoint y: 108, distance: 108.9
click at [371, 108] on li "Tell you what to include on Form 22AC (so you or your admin can complete/upload…" at bounding box center [456, 115] width 274 height 55
click at [370, 108] on li "Tell you what to include on Form 22AC (so you or your admin can complete/upload…" at bounding box center [456, 115] width 274 height 55
drag, startPoint x: 376, startPoint y: 105, endPoint x: 486, endPoint y: 107, distance: 110.0
click at [480, 107] on li "Tell you what to include on Form 22AC (so you or your admin can complete/upload…" at bounding box center [456, 115] width 274 height 55
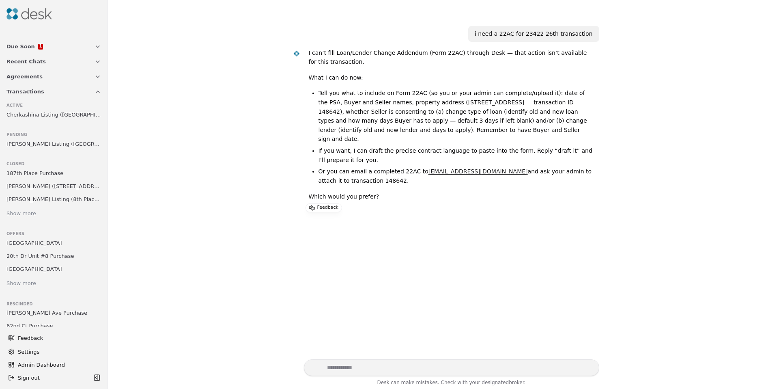
click at [486, 107] on li "Tell you what to include on Form 22AC (so you or your admin can complete/upload…" at bounding box center [456, 115] width 274 height 55
drag, startPoint x: 417, startPoint y: 107, endPoint x: 404, endPoint y: 107, distance: 13.8
click at [410, 107] on li "Tell you what to include on Form 22AC (so you or your admin can complete/upload…" at bounding box center [456, 115] width 274 height 55
click at [49, 140] on span "Sivasubramanian Listing (26th Avenue)" at bounding box center [53, 144] width 95 height 9
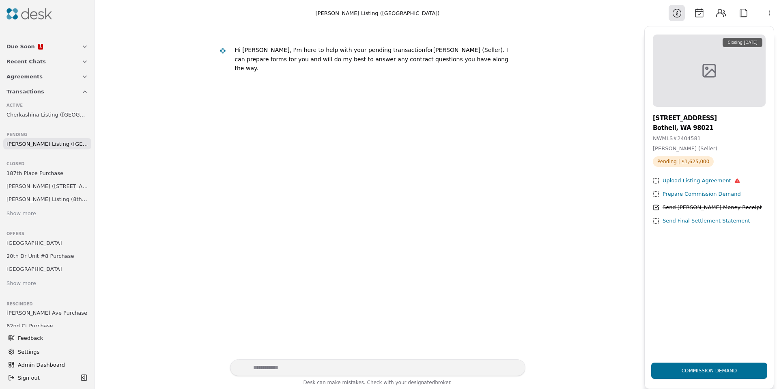
click at [743, 11] on button "Attach" at bounding box center [744, 13] width 16 height 16
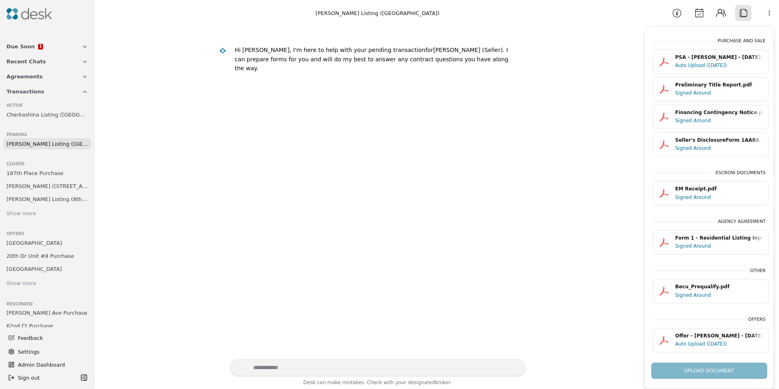
click at [697, 14] on button "Calendar" at bounding box center [699, 13] width 16 height 16
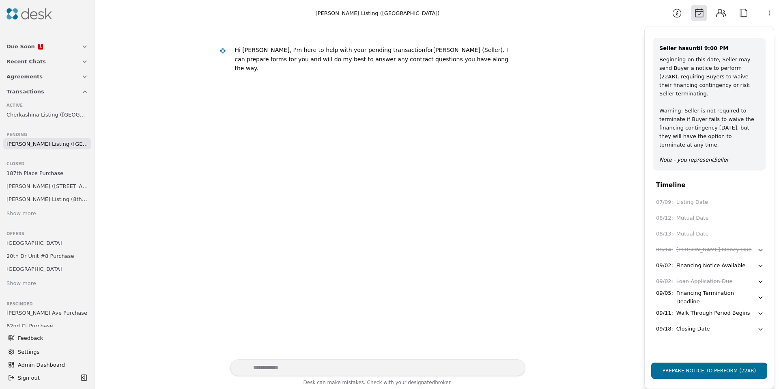
click at [705, 261] on div "Financing Notice Available" at bounding box center [711, 265] width 69 height 9
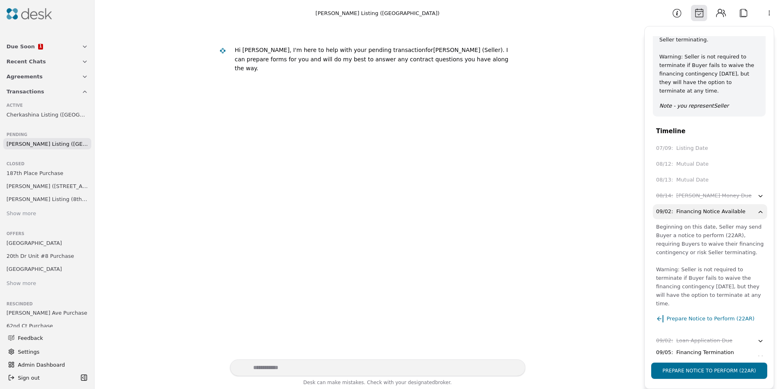
scroll to position [56, 0]
click at [695, 316] on span "Prepare Notice to Perform (22AR)" at bounding box center [711, 316] width 88 height 9
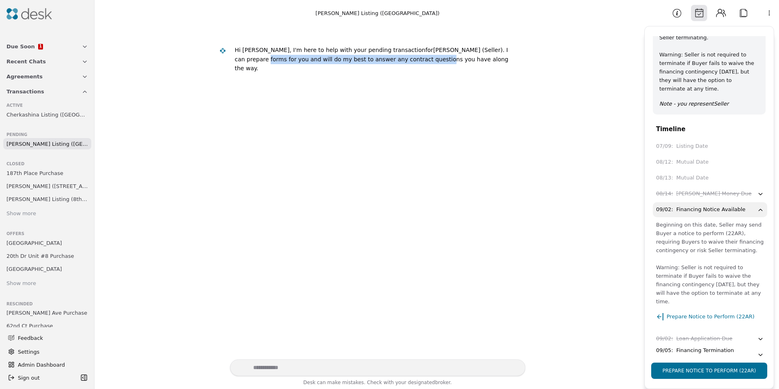
drag, startPoint x: 235, startPoint y: 59, endPoint x: 401, endPoint y: 63, distance: 166.5
click at [401, 63] on div "Hi Lili, I'm here to help with your pending transaction for Narendran Sivasubra…" at bounding box center [377, 59] width 284 height 28
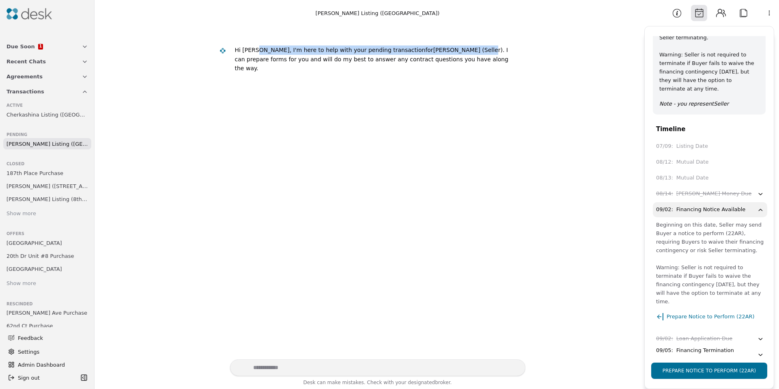
drag, startPoint x: 250, startPoint y: 49, endPoint x: 438, endPoint y: 54, distance: 188.0
click at [438, 54] on div "Hi Lili, I'm here to help with your pending transaction for Narendran Sivasubra…" at bounding box center [377, 59] width 284 height 28
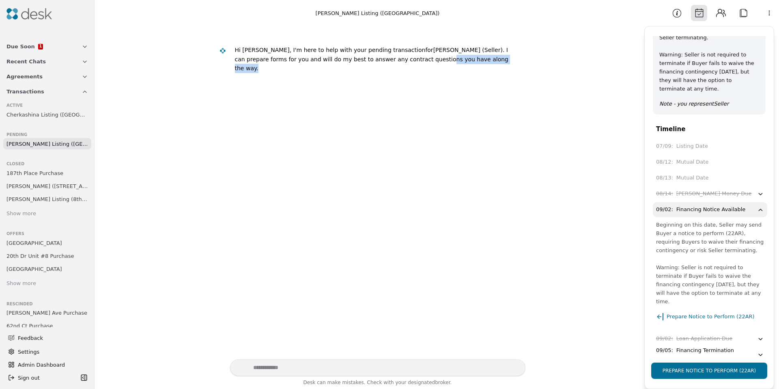
drag, startPoint x: 384, startPoint y: 65, endPoint x: 287, endPoint y: 63, distance: 96.6
click at [302, 64] on div "Hi Lili, I'm here to help with your pending transaction for Narendran Sivasubra…" at bounding box center [370, 60] width 312 height 37
click at [287, 63] on div "Hi Lili, I'm here to help with your pending transaction for Narendran Sivasubra…" at bounding box center [377, 59] width 284 height 28
drag, startPoint x: 714, startPoint y: 371, endPoint x: 709, endPoint y: 371, distance: 4.5
click at [714, 371] on button "Prepare Notice to Perform (22AR)" at bounding box center [710, 371] width 116 height 16
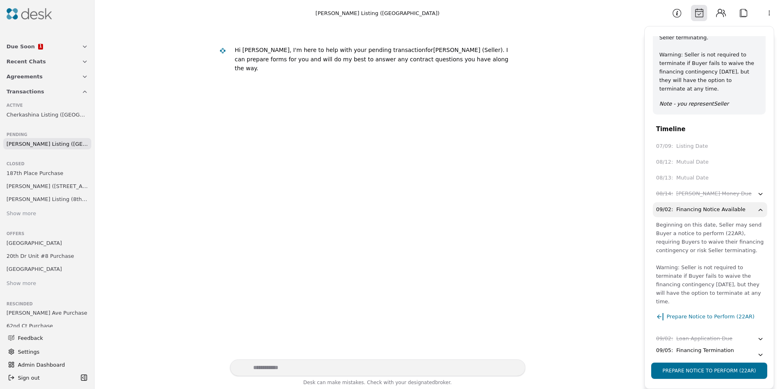
click at [729, 319] on span "Prepare Notice to Perform (22AR)" at bounding box center [711, 316] width 88 height 9
drag, startPoint x: 286, startPoint y: 59, endPoint x: 448, endPoint y: 63, distance: 162.4
click at [448, 63] on div "Hi Lili, I'm here to help with your pending transaction for Narendran Sivasubra…" at bounding box center [377, 59] width 284 height 28
click at [449, 63] on div "Hi Lili, I'm here to help with your pending transaction for Narendran Sivasubra…" at bounding box center [377, 59] width 284 height 28
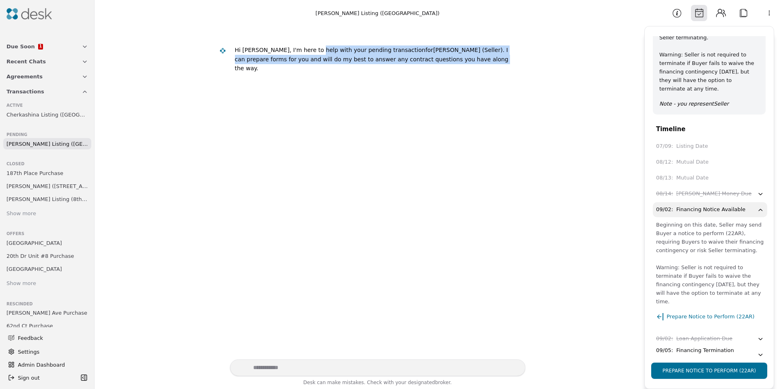
drag, startPoint x: 448, startPoint y: 63, endPoint x: 266, endPoint y: 54, distance: 181.7
click at [304, 54] on div "Hi Lili, I'm here to help with your pending transaction for Narendran Sivasubra…" at bounding box center [377, 59] width 284 height 28
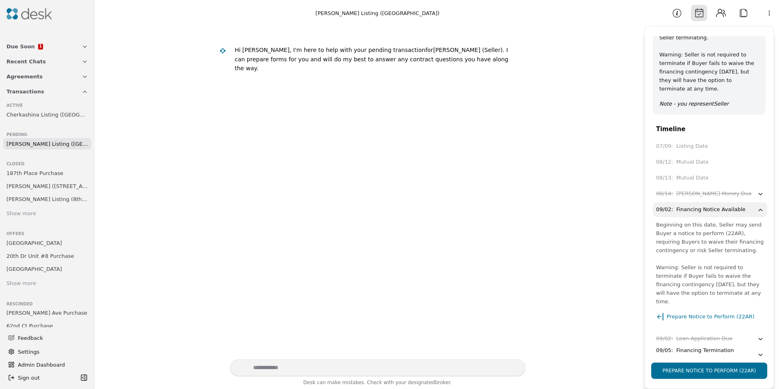
click at [266, 54] on div "Hi Lili, I'm here to help with your pending transaction for Narendran Sivasubra…" at bounding box center [377, 59] width 284 height 28
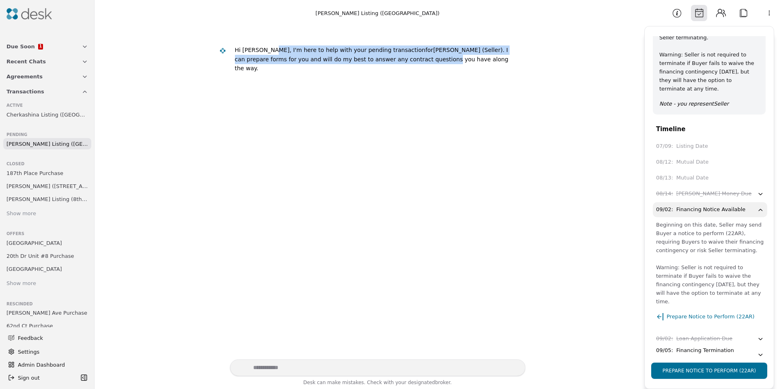
drag, startPoint x: 277, startPoint y: 55, endPoint x: 423, endPoint y: 63, distance: 146.3
click at [410, 63] on div "Hi Lili, I'm here to help with your pending transaction for Narendran Sivasubra…" at bounding box center [377, 59] width 284 height 28
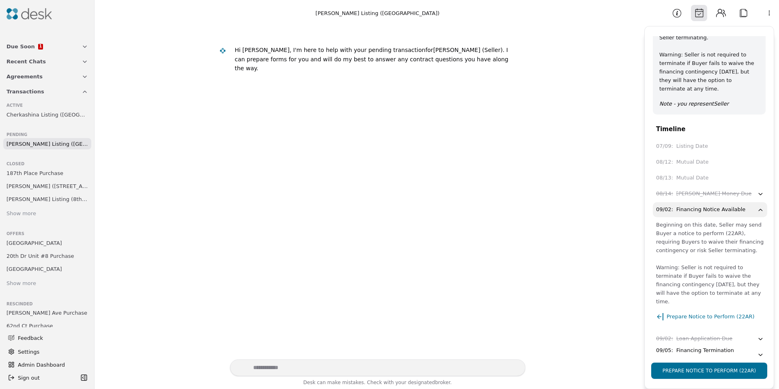
drag, startPoint x: 423, startPoint y: 63, endPoint x: 395, endPoint y: 63, distance: 28.0
click at [422, 63] on div "Hi Lili, I'm here to help with your pending transaction for Narendran Sivasubra…" at bounding box center [377, 59] width 284 height 28
drag, startPoint x: 395, startPoint y: 63, endPoint x: 313, endPoint y: 58, distance: 81.7
click at [319, 58] on div "Hi Lili, I'm here to help with your pending transaction for Narendran Sivasubra…" at bounding box center [377, 59] width 284 height 28
click at [296, 58] on div ". I can prepare forms for you and will do my best to answer any contract questi…" at bounding box center [372, 59] width 274 height 25
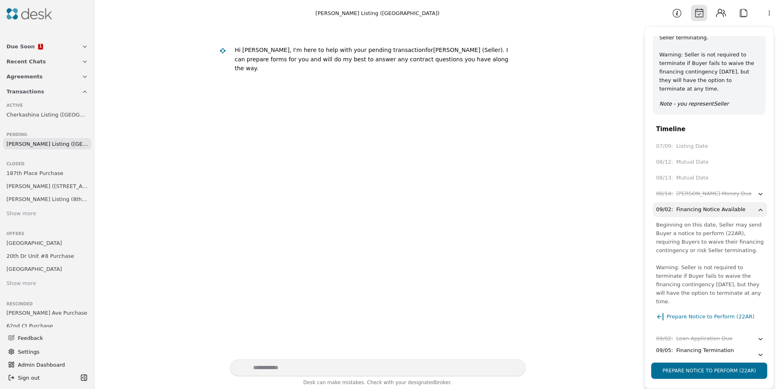
click at [282, 363] on textarea "Write your prompt here" at bounding box center [378, 367] width 296 height 17
type textarea "**********"
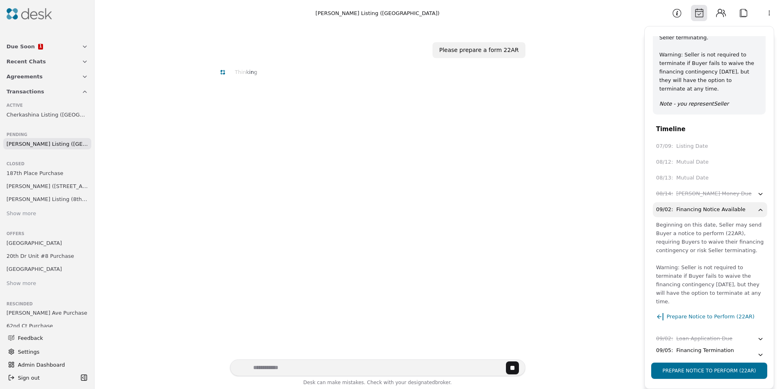
scroll to position [16, 0]
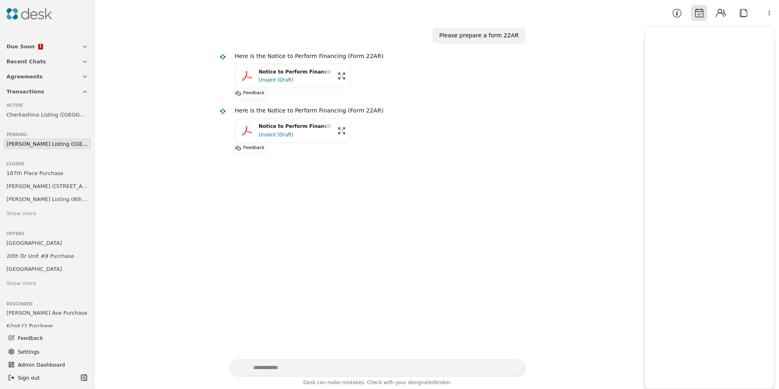
scroll to position [16, 0]
click at [275, 75] on div "Unsent (Draft)" at bounding box center [296, 78] width 74 height 8
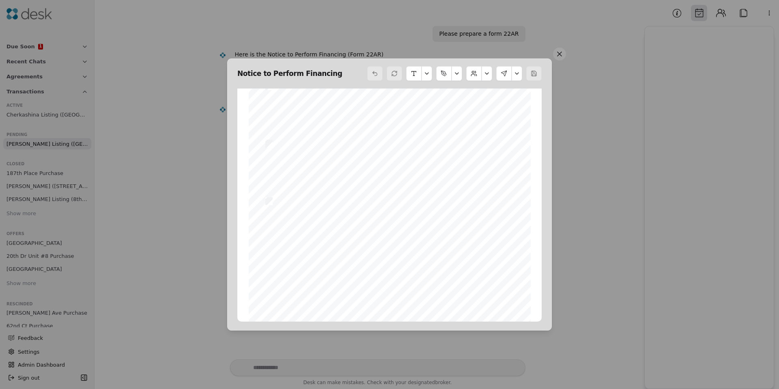
scroll to position [139, 0]
click at [559, 55] on button at bounding box center [559, 53] width 13 height 13
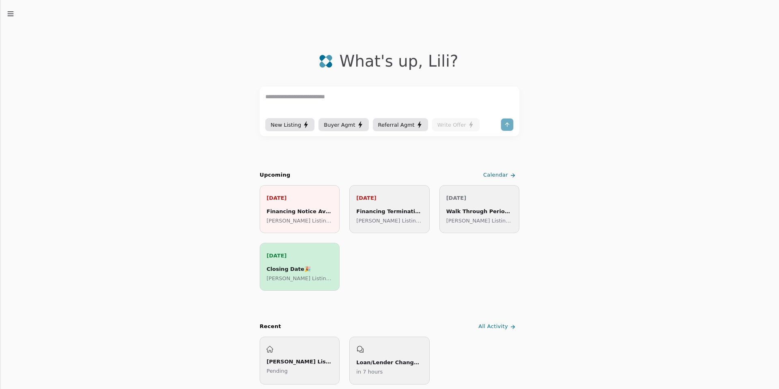
click at [10, 15] on icon "button" at bounding box center [10, 14] width 8 height 8
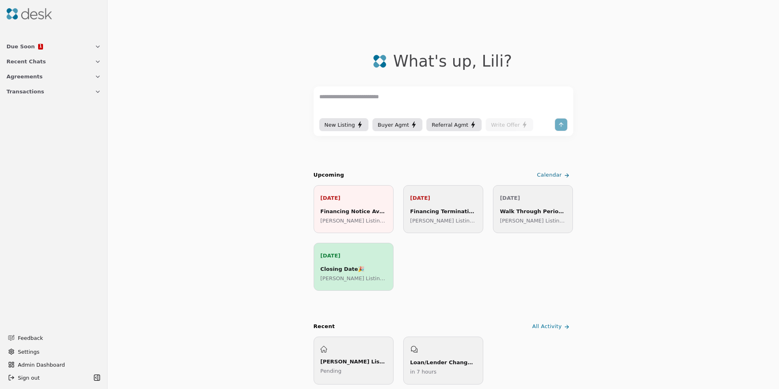
click at [19, 96] on button "Transactions" at bounding box center [54, 91] width 104 height 15
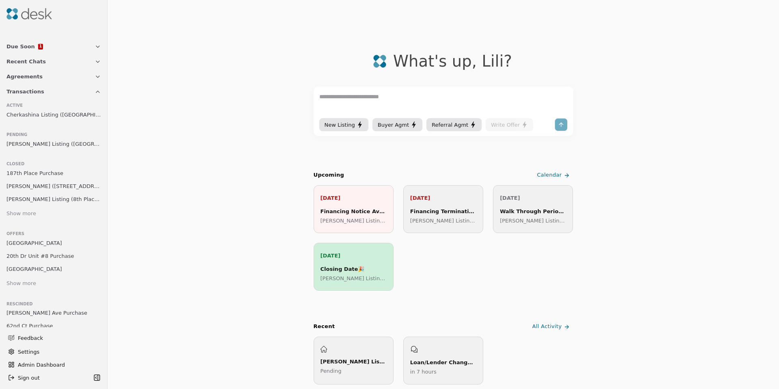
click at [38, 90] on span "Transactions" at bounding box center [25, 91] width 38 height 9
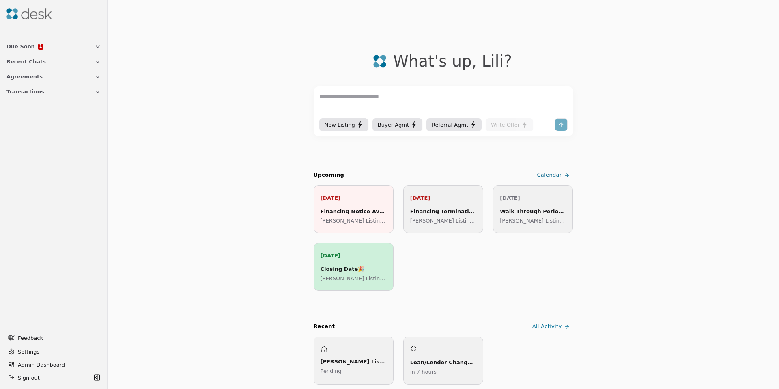
click at [36, 94] on span "Transactions" at bounding box center [25, 91] width 38 height 9
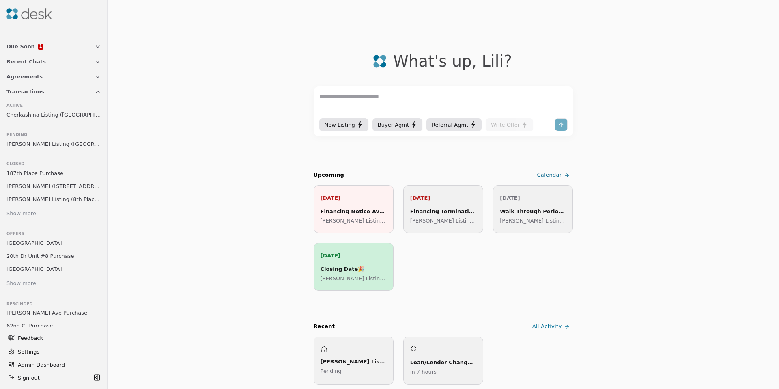
click at [34, 111] on span "Cherkashina Listing ([GEOGRAPHIC_DATA])" at bounding box center [53, 114] width 95 height 9
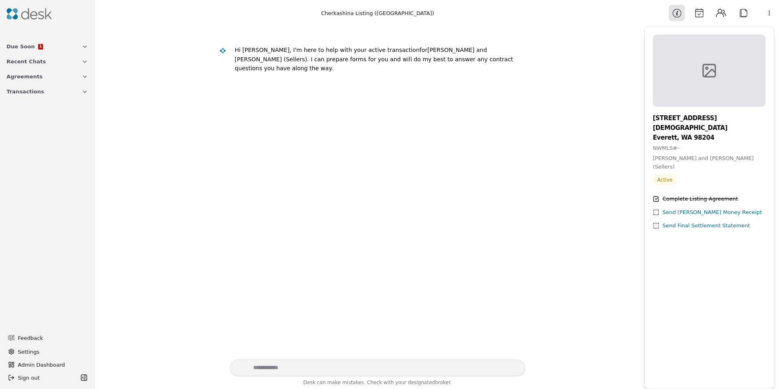
click at [703, 15] on button "Calendar" at bounding box center [699, 13] width 16 height 16
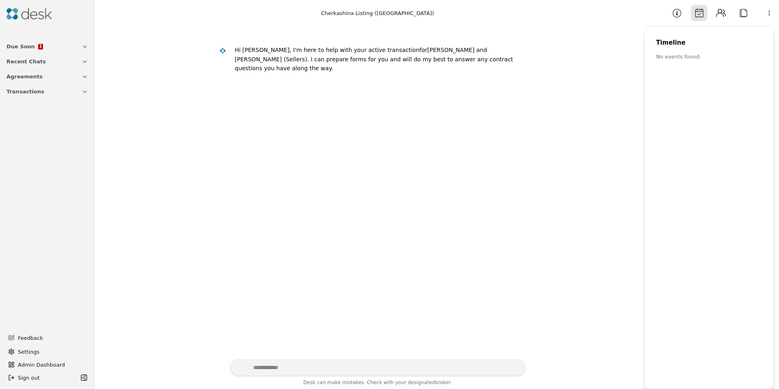
click at [717, 13] on button "Contacts" at bounding box center [721, 13] width 16 height 16
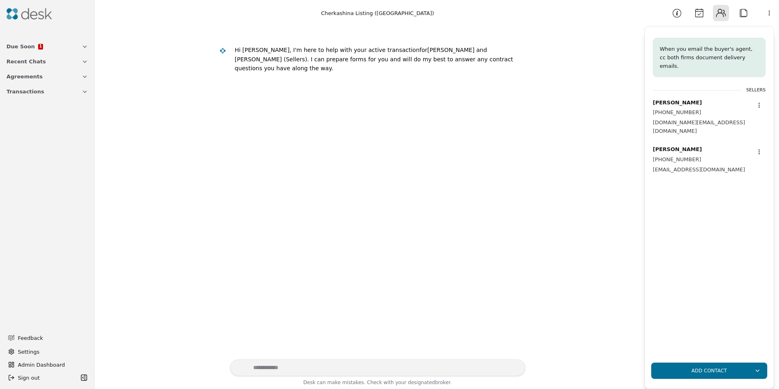
click at [741, 14] on button "Attach" at bounding box center [744, 13] width 16 height 16
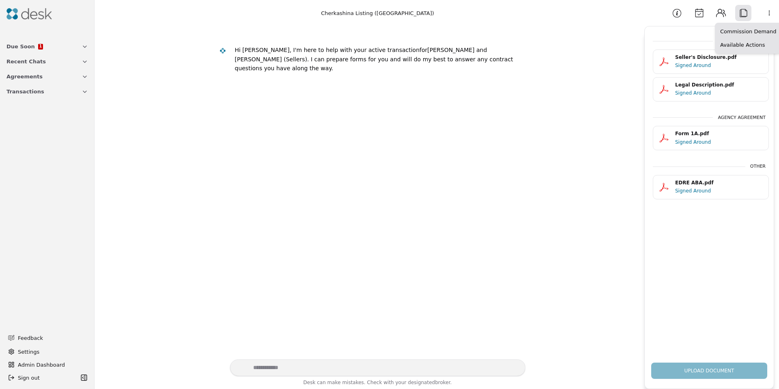
click at [769, 15] on html "Due Soon 1 Recent Chats Agreements Transactions Feedback Settings Admin Dashboa…" at bounding box center [389, 194] width 779 height 389
click at [741, 43] on div "Available Actions" at bounding box center [748, 44] width 63 height 13
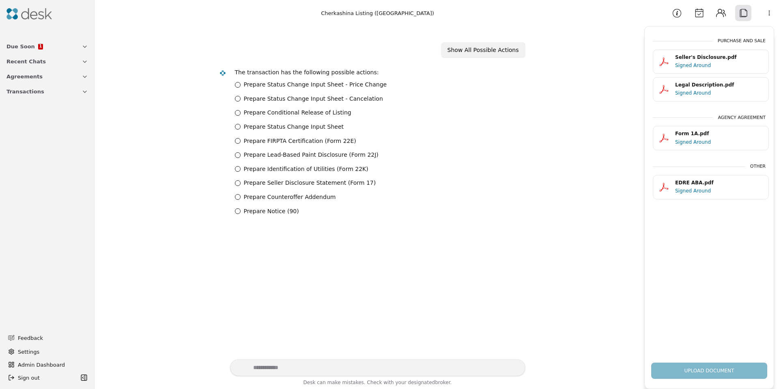
click at [689, 371] on div "Upload Document" at bounding box center [709, 367] width 129 height 23
click at [701, 347] on div "Purchase and Sale Seller's Disclosure.pdf Signed Around Legal Description.pdf S…" at bounding box center [709, 196] width 129 height 320
click at [678, 13] on button "Information" at bounding box center [677, 13] width 16 height 16
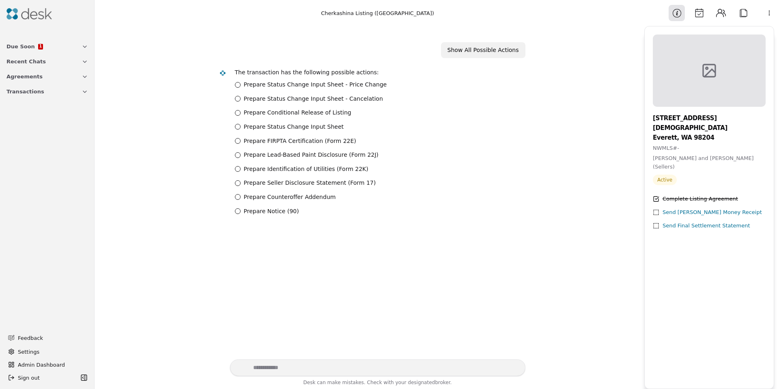
click at [695, 15] on button "Calendar" at bounding box center [699, 13] width 16 height 16
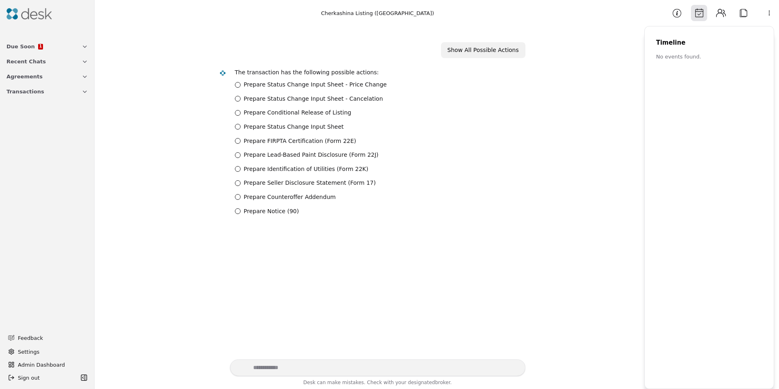
click at [720, 14] on button "Contacts" at bounding box center [721, 13] width 16 height 16
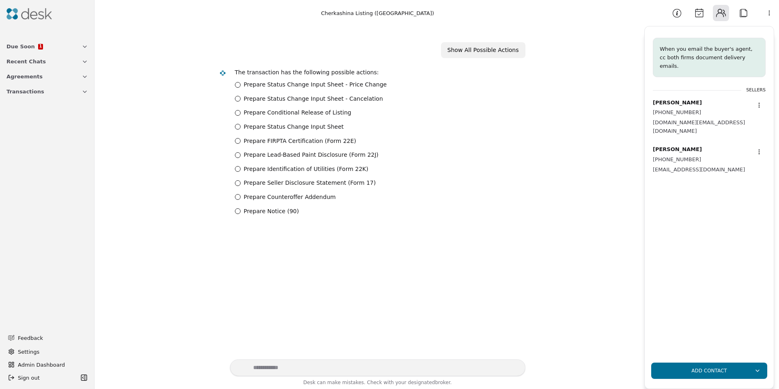
click at [744, 14] on button "Attach" at bounding box center [744, 13] width 16 height 16
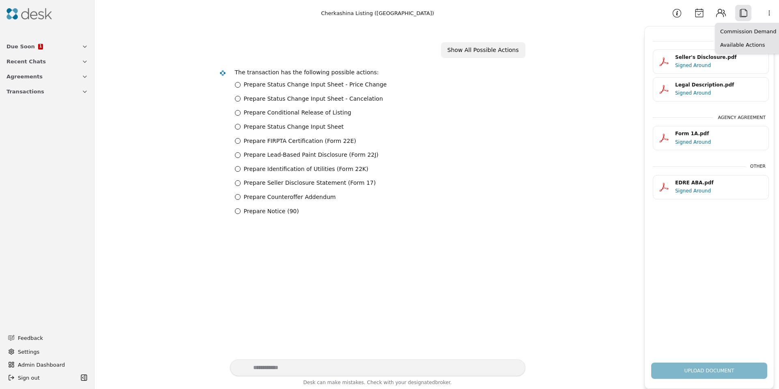
click at [767, 13] on html "Due Soon 1 Recent Chats Agreements Transactions Feedback Settings Admin Dashboa…" at bounding box center [389, 194] width 779 height 389
click at [700, 59] on div "Seller's Disclosure.pdf" at bounding box center [720, 58] width 88 height 8
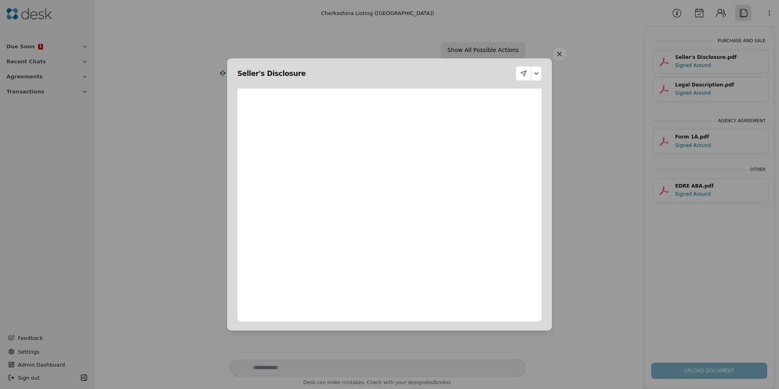
scroll to position [4, 0]
click at [540, 72] on button at bounding box center [536, 73] width 11 height 15
click at [559, 55] on button at bounding box center [559, 53] width 13 height 13
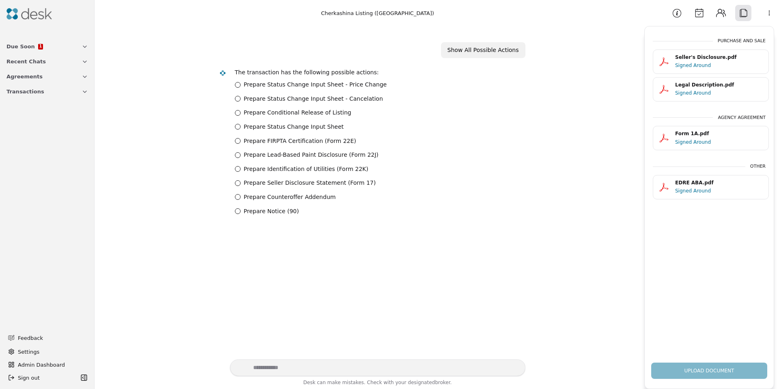
click at [21, 89] on span "Transactions" at bounding box center [25, 91] width 38 height 9
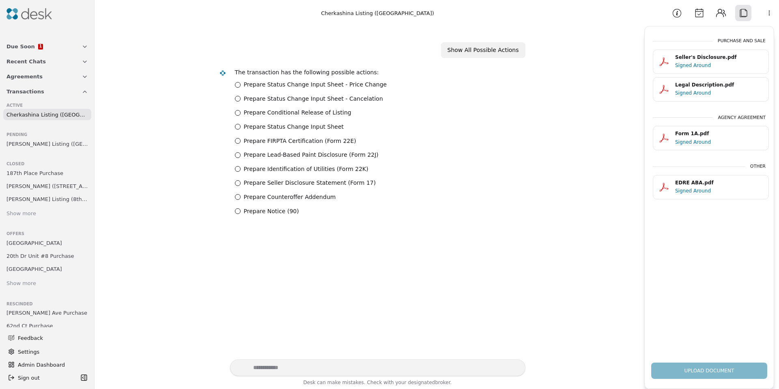
click at [28, 146] on span "[PERSON_NAME] Listing ([GEOGRAPHIC_DATA])" at bounding box center [47, 144] width 82 height 9
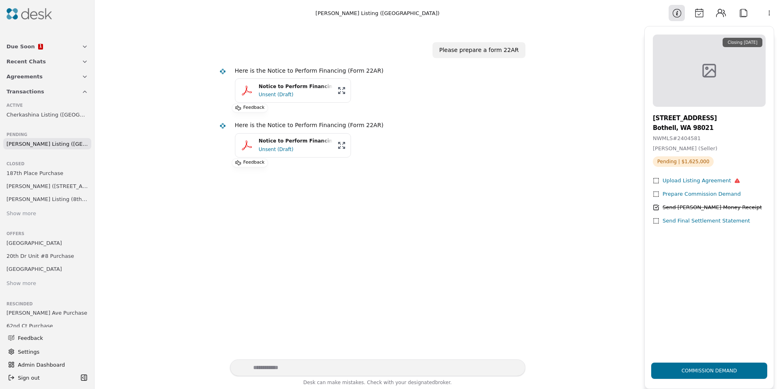
click at [747, 13] on button "Attach" at bounding box center [744, 13] width 16 height 16
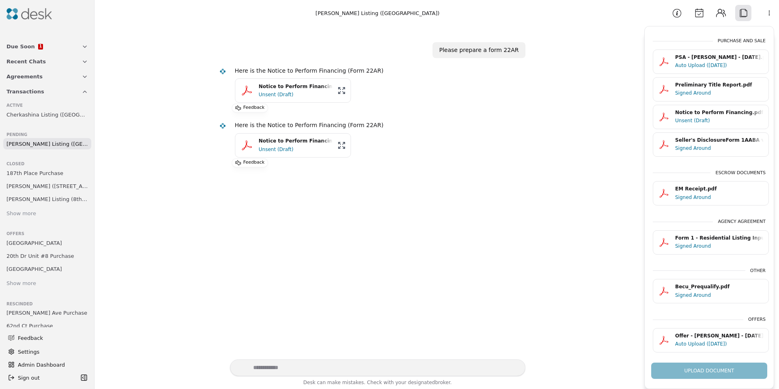
click at [709, 365] on div "Upload Document" at bounding box center [709, 367] width 129 height 23
click at [709, 366] on div "Upload Document" at bounding box center [709, 367] width 129 height 23
click at [768, 17] on html "Due Soon 1 Recent Chats Agreements Transactions Active Cherkashina Listing ([GE…" at bounding box center [389, 194] width 779 height 389
click at [739, 59] on div "Available Actions" at bounding box center [748, 58] width 63 height 13
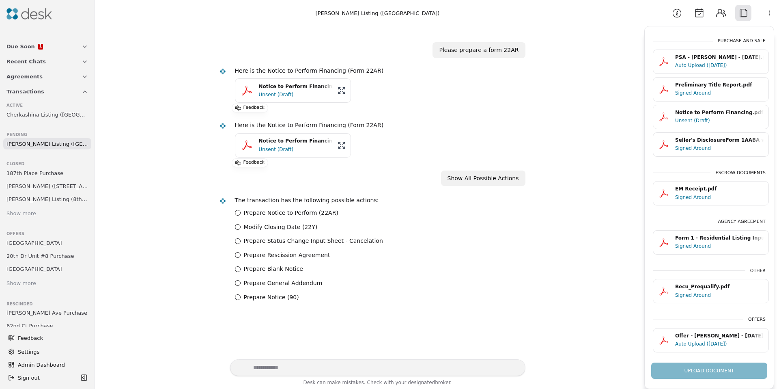
click at [701, 13] on button "Calendar" at bounding box center [699, 13] width 16 height 16
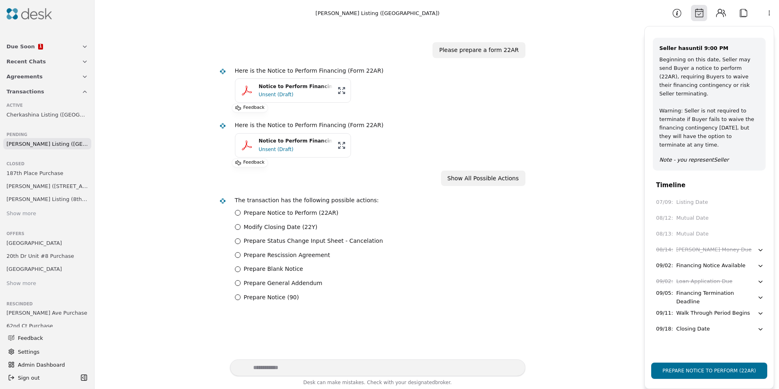
click at [721, 13] on button "Contacts" at bounding box center [721, 13] width 16 height 16
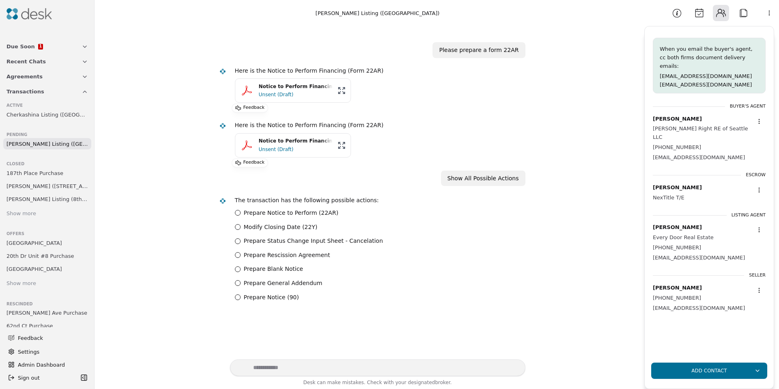
click at [678, 13] on button "Information" at bounding box center [677, 13] width 16 height 16
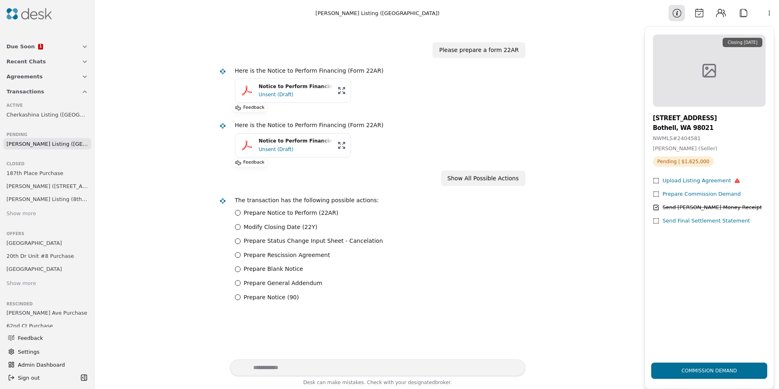
click at [717, 11] on button "Contacts" at bounding box center [721, 13] width 16 height 16
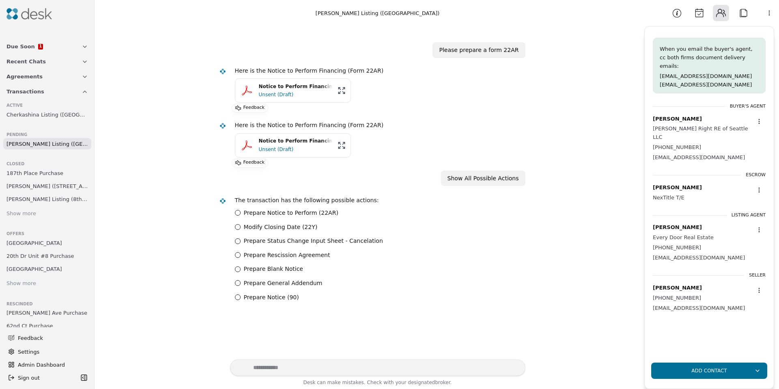
click at [725, 12] on button "Contacts" at bounding box center [721, 13] width 16 height 16
click at [742, 12] on button "Attach" at bounding box center [744, 13] width 16 height 16
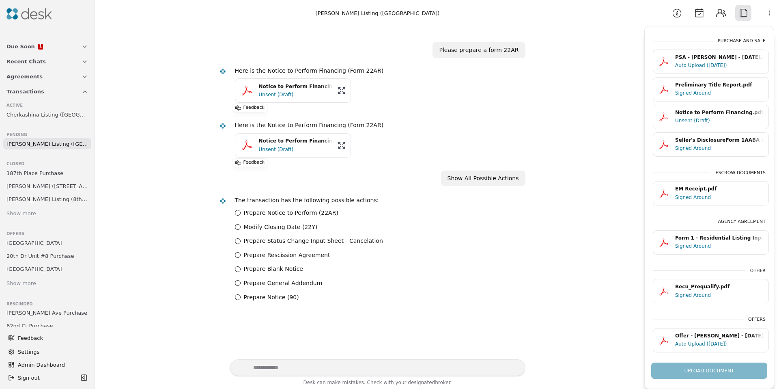
click at [703, 366] on div "Upload Document" at bounding box center [709, 367] width 129 height 23
click at [703, 367] on div "Upload Document" at bounding box center [709, 367] width 129 height 23
click at [705, 354] on div "Purchase and Sale PSA - [GEOGRAPHIC_DATA] - [DATE].pdf Auto Upload ([DATE]) Pre…" at bounding box center [709, 196] width 129 height 320
click at [707, 367] on div "Upload Document" at bounding box center [709, 367] width 129 height 23
click at [708, 368] on div "Upload Document" at bounding box center [709, 367] width 129 height 23
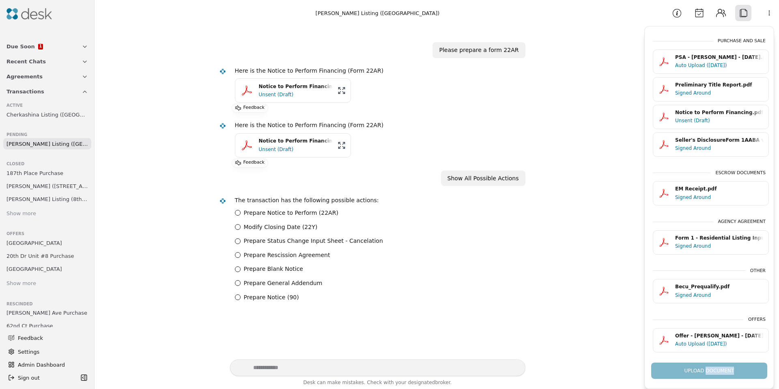
click at [708, 368] on div "Upload Document" at bounding box center [709, 367] width 129 height 23
click at [768, 16] on html "Due Soon 1 Recent Chats Agreements Transactions Active Cherkashina Listing ([GE…" at bounding box center [389, 194] width 779 height 389
click at [719, 14] on html "Due Soon 1 Recent Chats Agreements Transactions Active Cherkashina Listing ([GE…" at bounding box center [389, 194] width 779 height 389
click at [719, 14] on button "Contacts" at bounding box center [721, 13] width 16 height 16
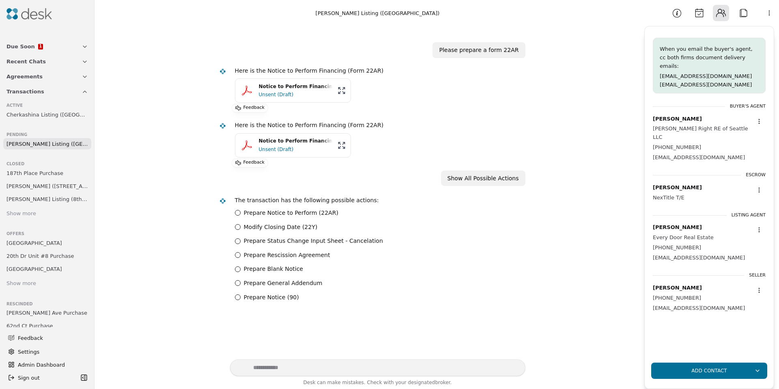
click at [697, 14] on button "Calendar" at bounding box center [699, 13] width 16 height 16
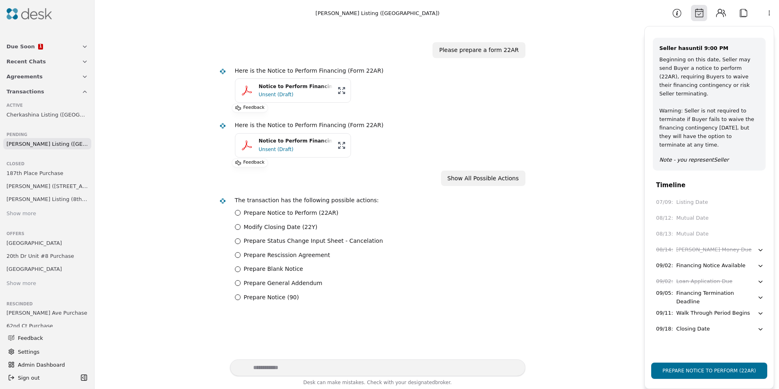
click at [706, 261] on div "Financing Notice Available" at bounding box center [711, 265] width 69 height 9
